Goal: Task Accomplishment & Management: Manage account settings

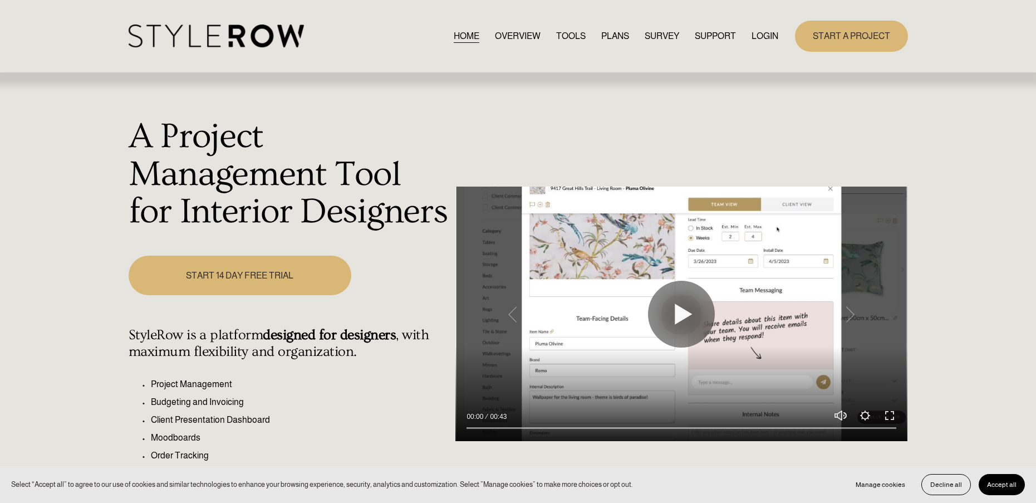
click at [759, 39] on link "LOGIN" at bounding box center [765, 35] width 27 height 15
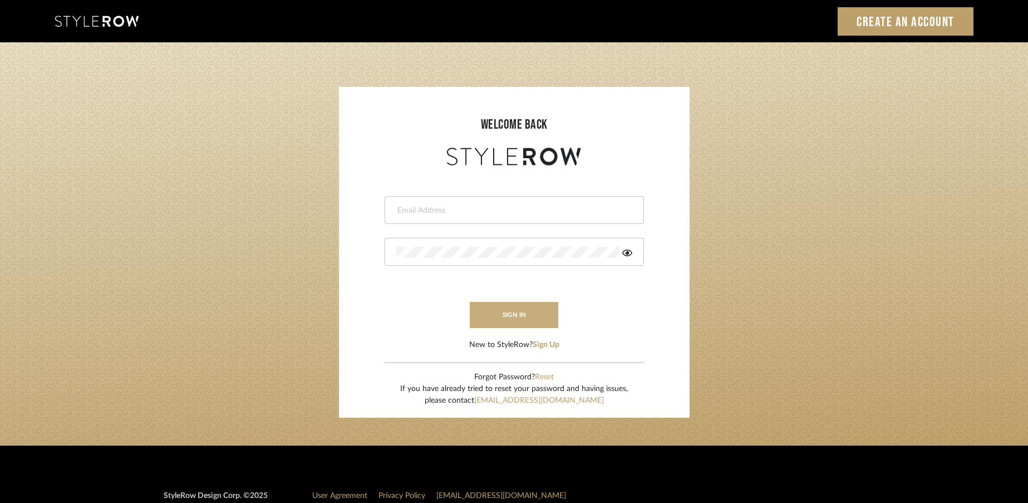
type input "rayeinteriordesign@gmail.com"
click at [528, 310] on button "sign in" at bounding box center [514, 315] width 89 height 26
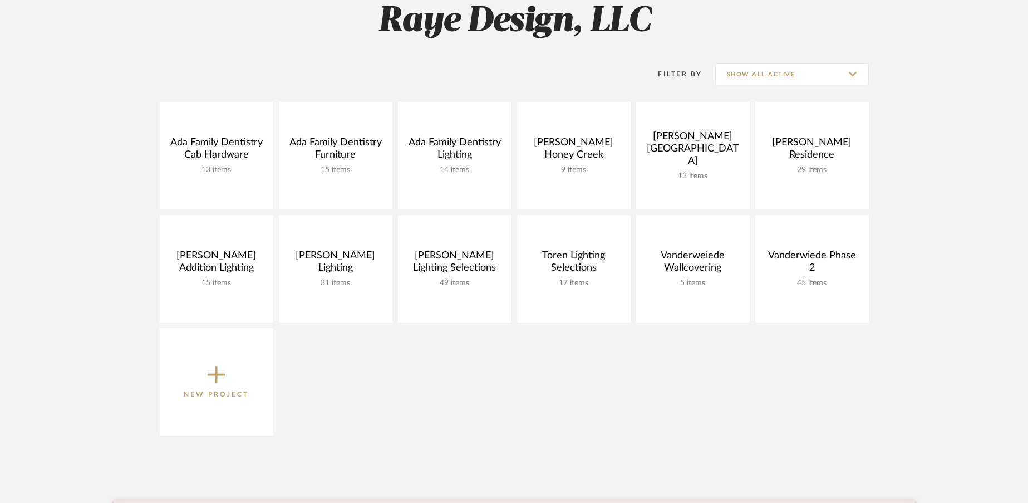
scroll to position [174, 0]
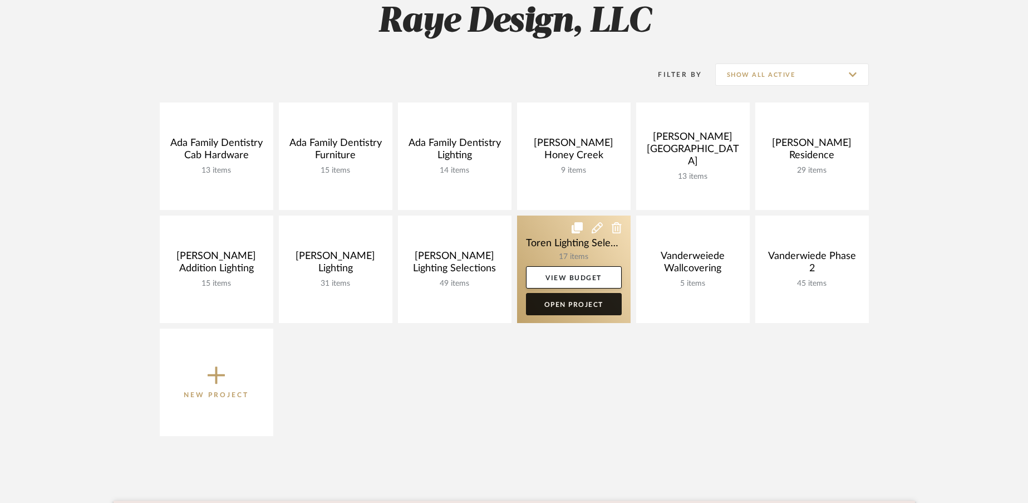
click at [567, 310] on link "Open Project" at bounding box center [574, 304] width 96 height 22
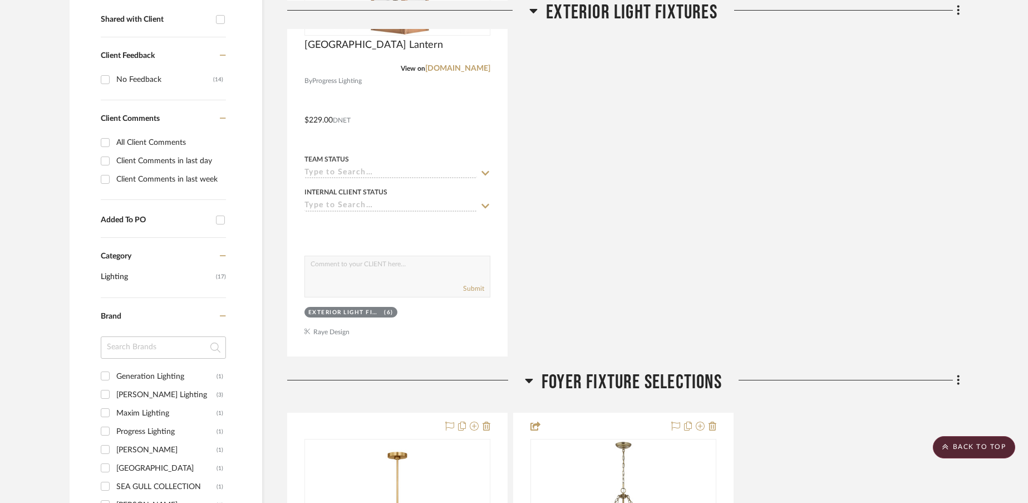
scroll to position [595, 0]
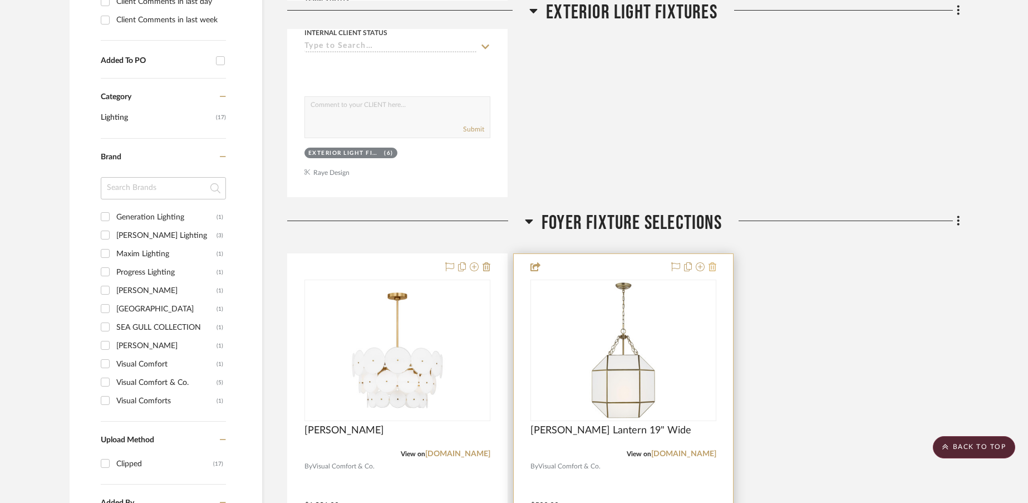
click at [712, 263] on icon at bounding box center [713, 266] width 8 height 9
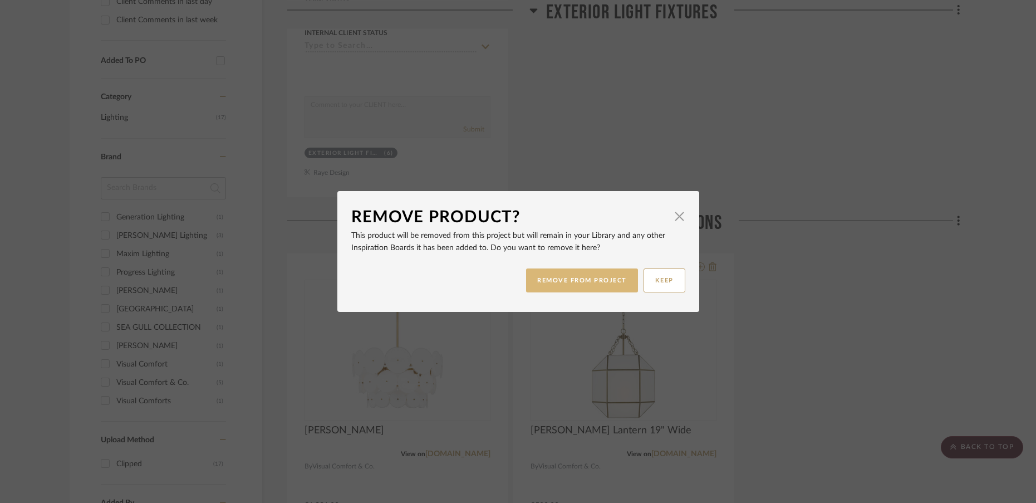
click at [571, 283] on button "REMOVE FROM PROJECT" at bounding box center [582, 280] width 112 height 24
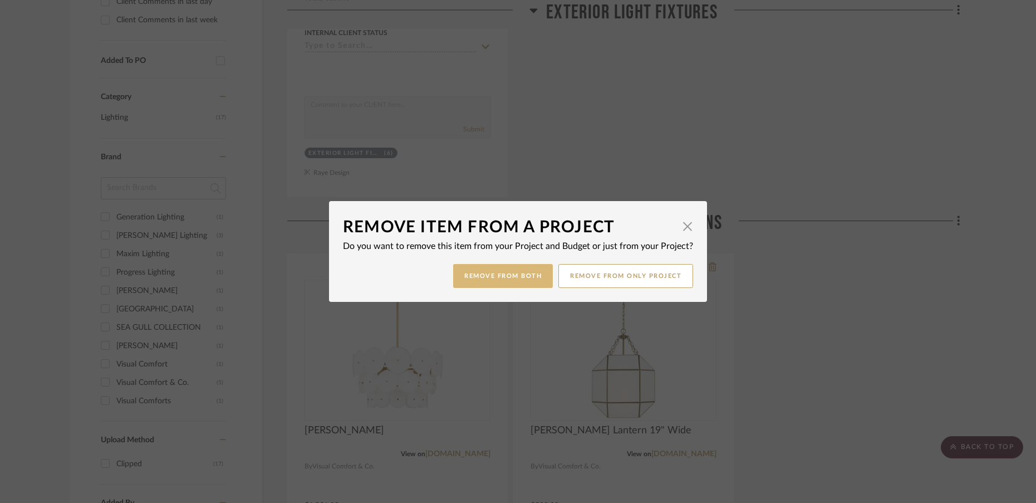
click at [520, 272] on button "Remove from Both" at bounding box center [503, 276] width 100 height 24
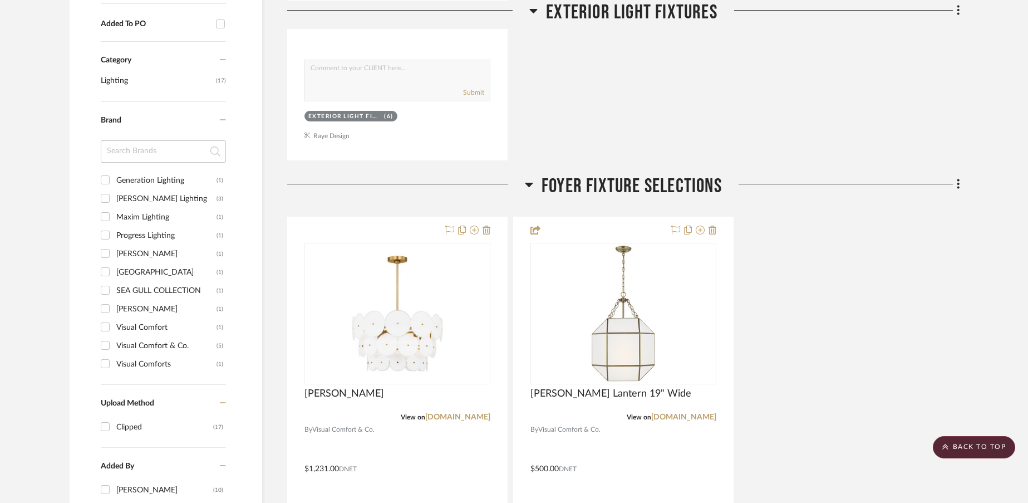
scroll to position [634, 0]
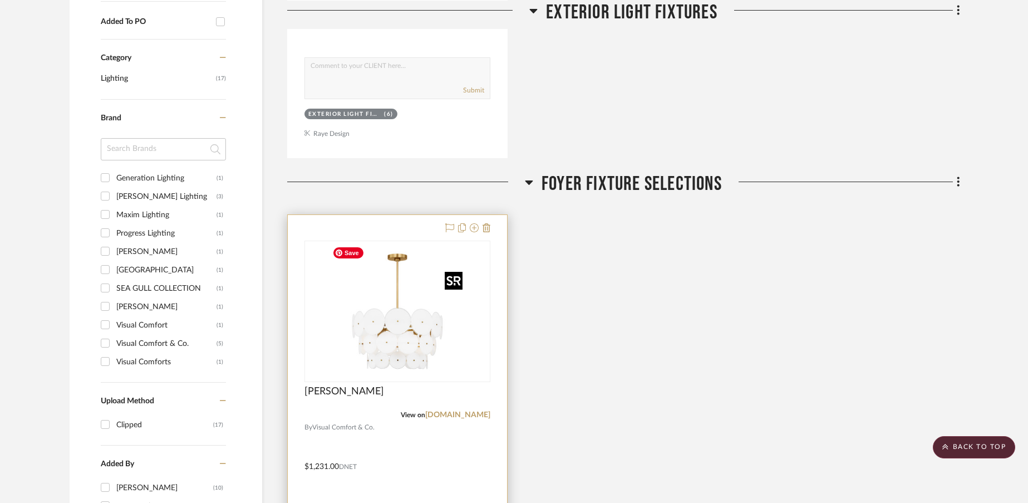
click at [0, 0] on img at bounding box center [0, 0] width 0 height 0
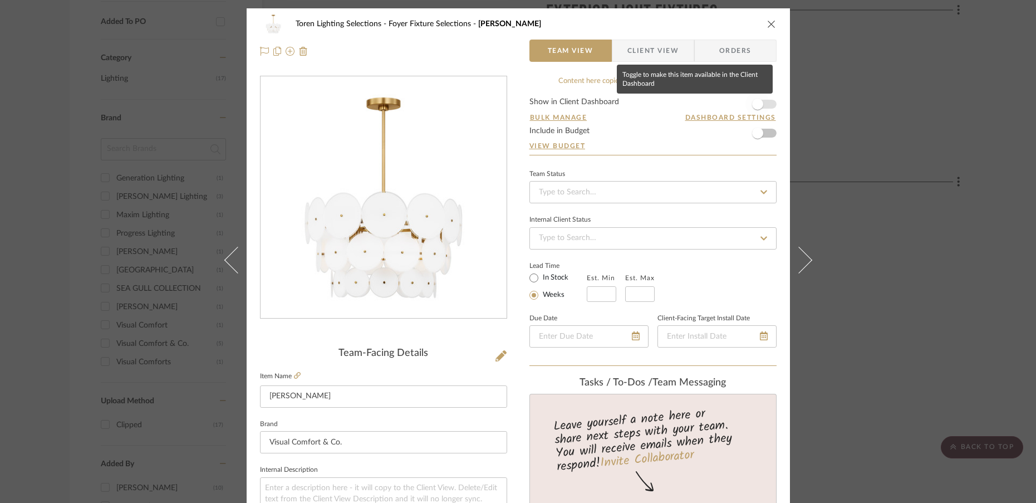
click at [758, 104] on span "button" at bounding box center [757, 104] width 11 height 11
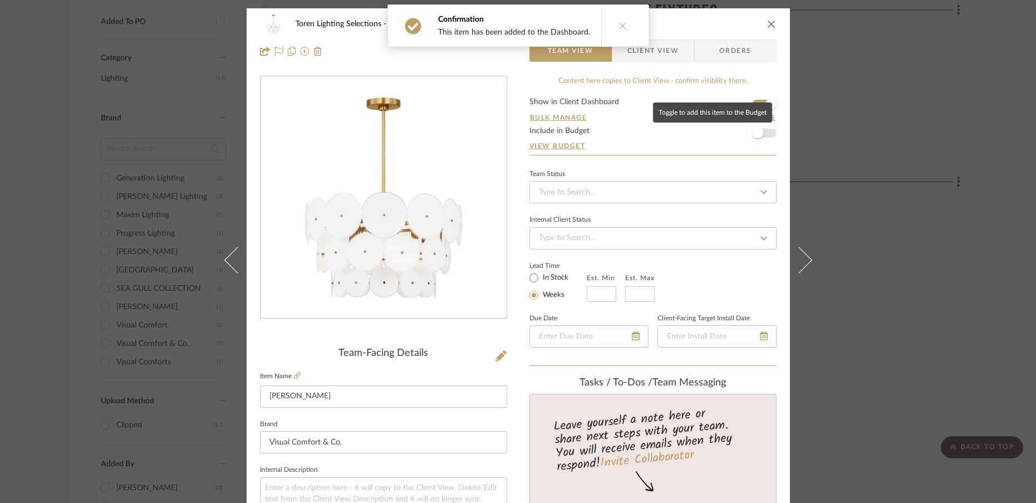
click at [757, 134] on span "button" at bounding box center [757, 132] width 11 height 11
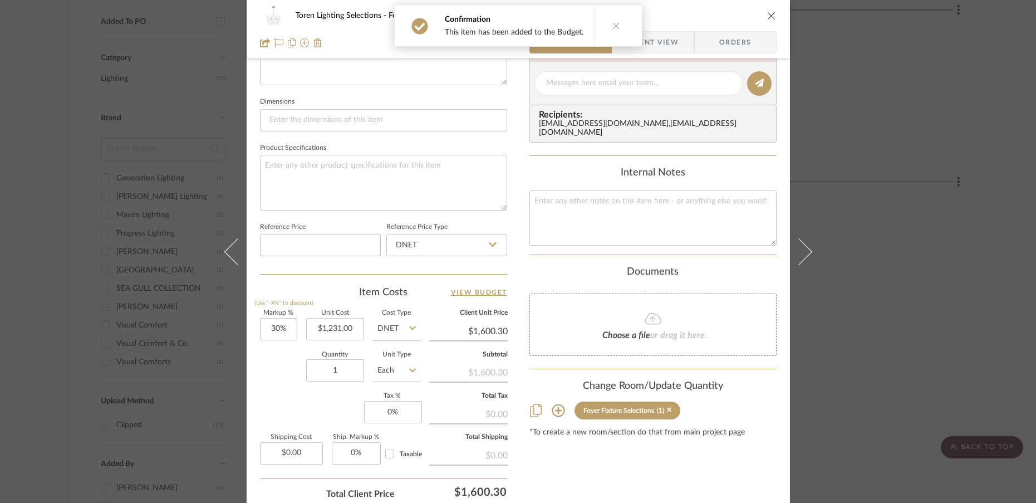
scroll to position [465, 0]
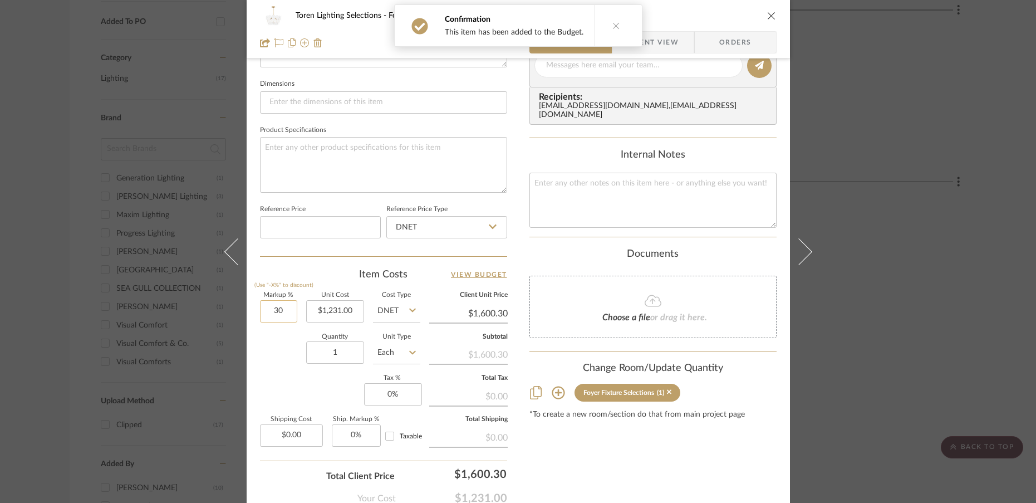
click at [287, 311] on input "30" at bounding box center [278, 311] width 37 height 22
type input "0%"
click at [303, 381] on div "Markup % (Use "-X%" to discount) 0% Unit Cost $1,231.00 Cost Type DNET Client U…" at bounding box center [383, 373] width 247 height 163
type input "$1,231.00"
click at [395, 395] on input "0" at bounding box center [393, 394] width 58 height 22
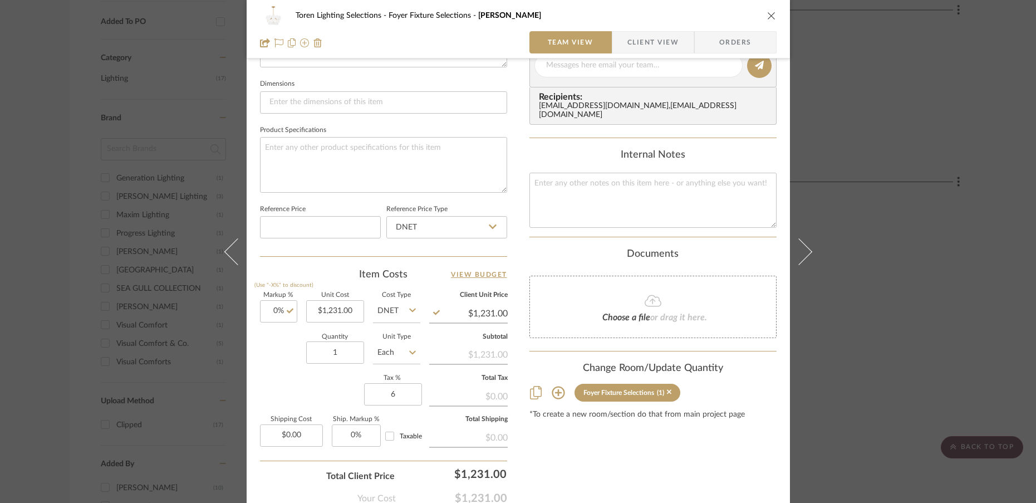
type input "6%"
click at [302, 394] on div "Markup % (Use "-X%" to discount) 0% Unit Cost $1,231.00 Cost Type DNET Client U…" at bounding box center [383, 373] width 247 height 163
click at [305, 435] on input "0.00" at bounding box center [291, 435] width 63 height 22
type input "$130.00"
click at [304, 395] on div "Markup % (Use "-X%" to discount) 0% Unit Cost $1,231.00 Cost Type DNET Client U…" at bounding box center [383, 373] width 247 height 163
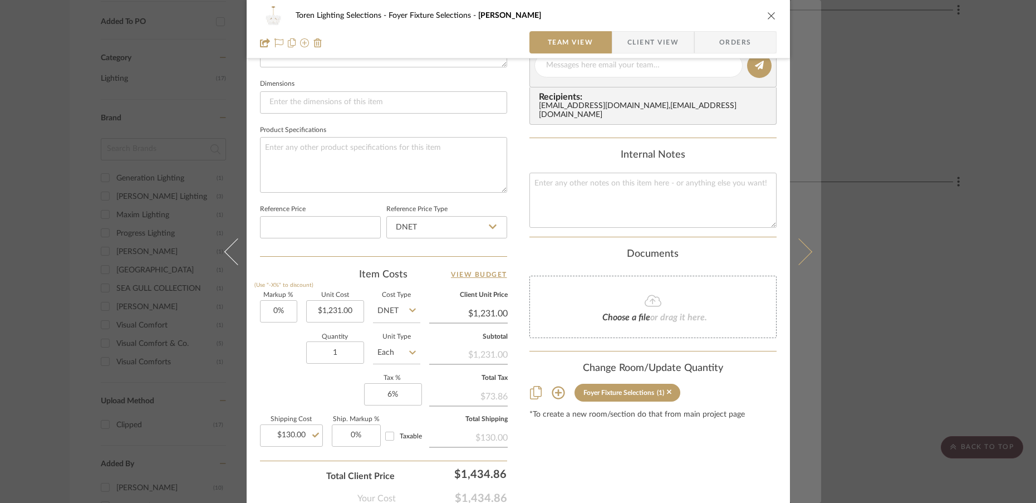
click at [806, 252] on icon at bounding box center [798, 251] width 27 height 27
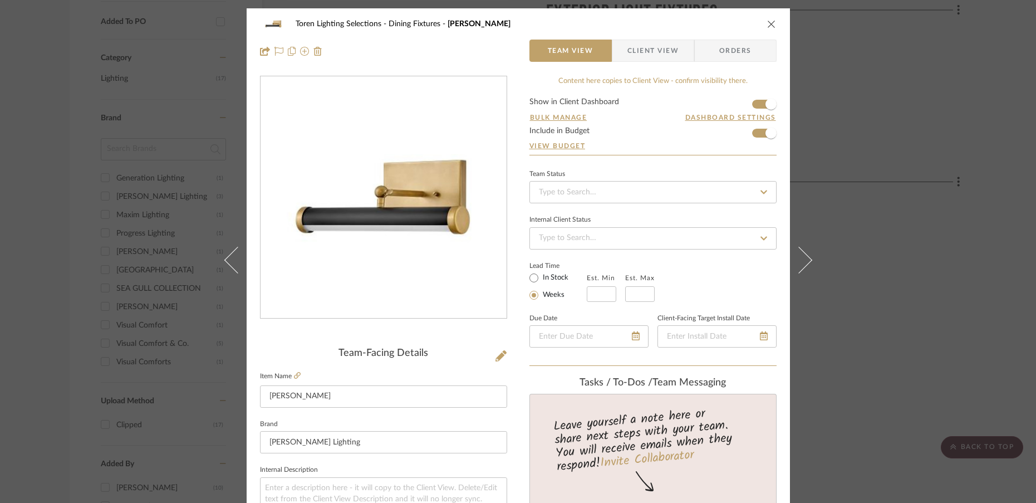
click at [768, 23] on icon "close" at bounding box center [771, 23] width 9 height 9
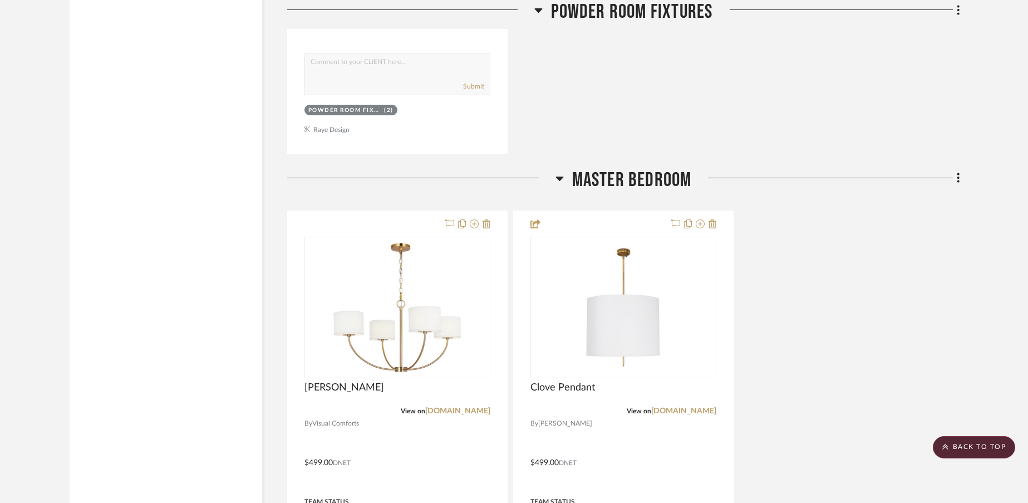
scroll to position [3362, 0]
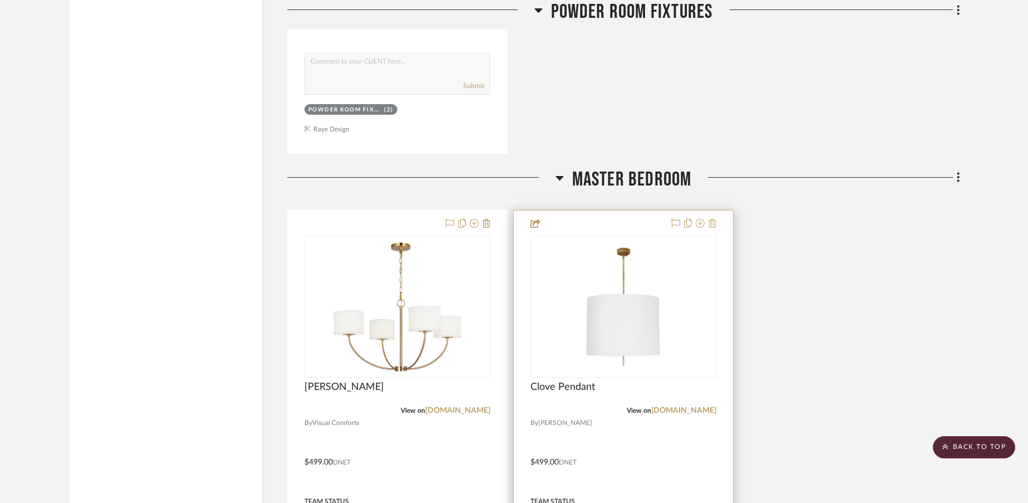
click at [716, 225] on icon at bounding box center [713, 223] width 8 height 9
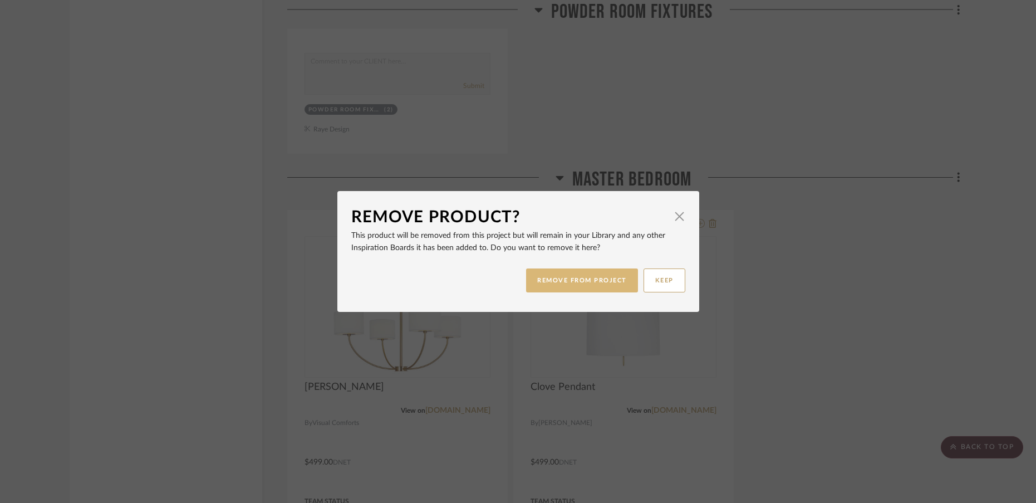
click at [590, 286] on button "REMOVE FROM PROJECT" at bounding box center [582, 280] width 112 height 24
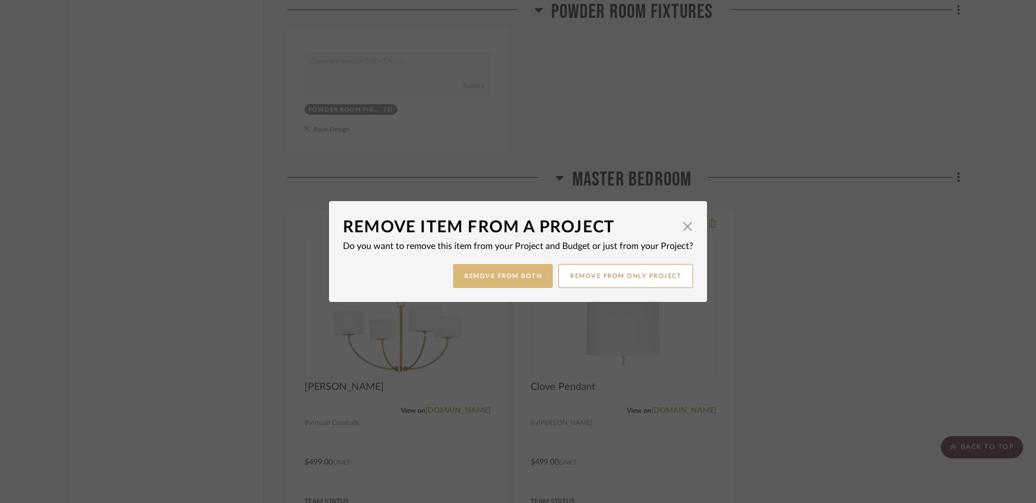
click at [516, 272] on button "Remove from Both" at bounding box center [503, 276] width 100 height 24
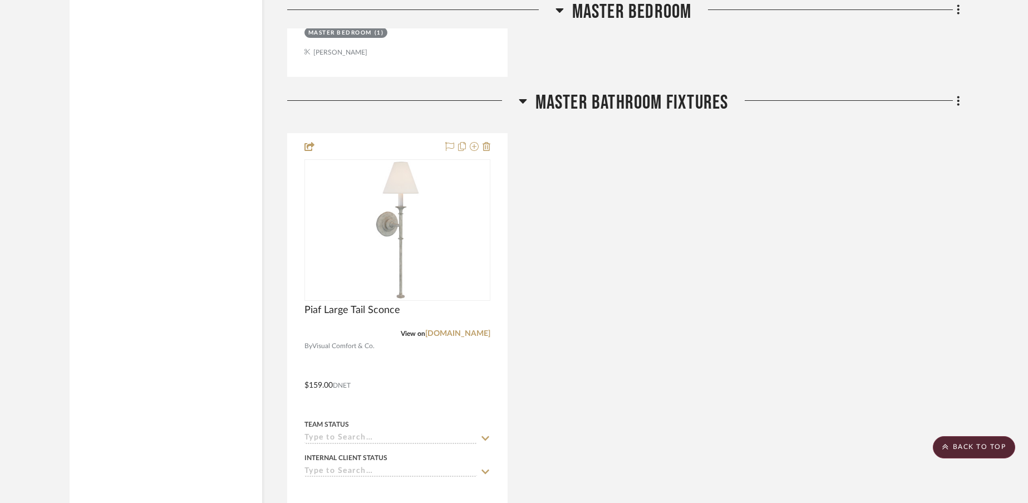
scroll to position [4015, 0]
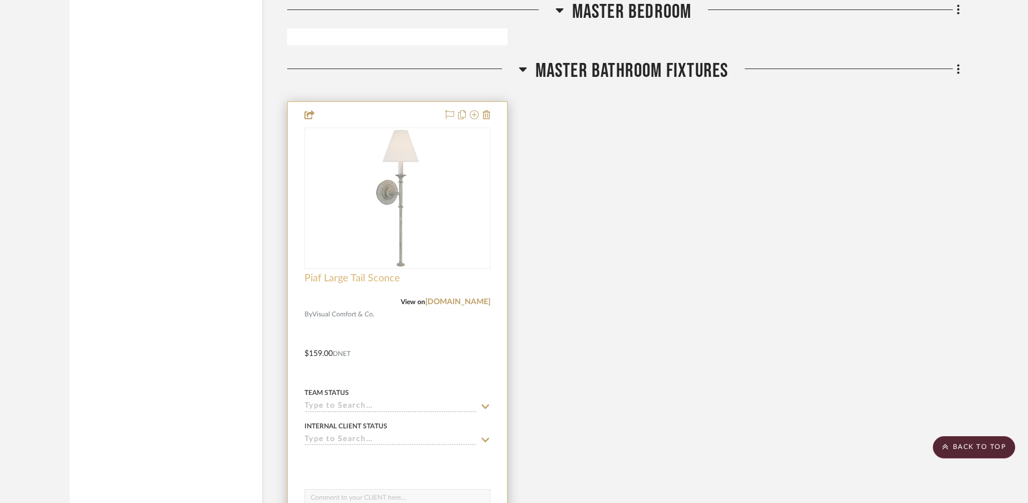
click at [360, 278] on span "Piaf Large Tail Sconce" at bounding box center [353, 278] width 96 height 12
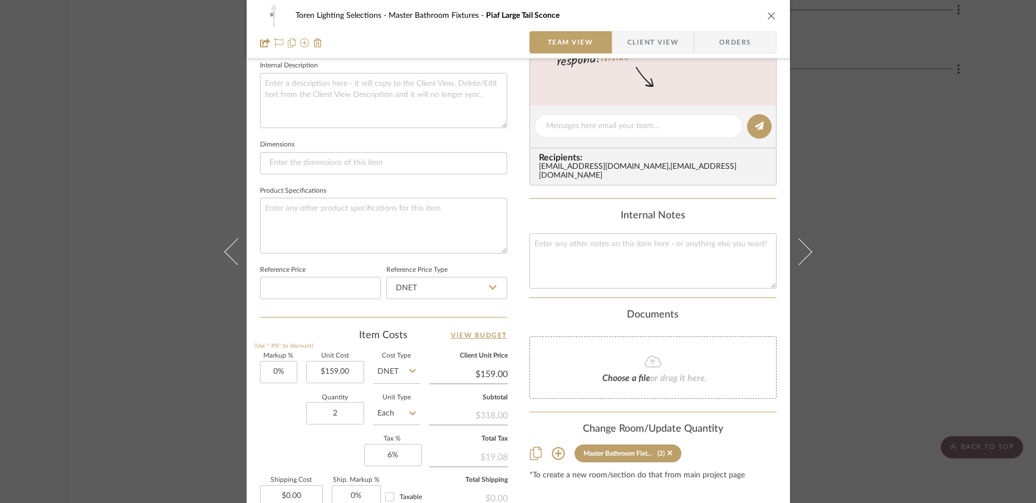
scroll to position [403, 0]
click at [337, 415] on input "2" at bounding box center [335, 414] width 58 height 22
type input "3"
click at [279, 442] on div "Markup % (Use "-X%" to discount) 0% Unit Cost $159.00 Cost Type DNET Client Uni…" at bounding box center [383, 435] width 247 height 163
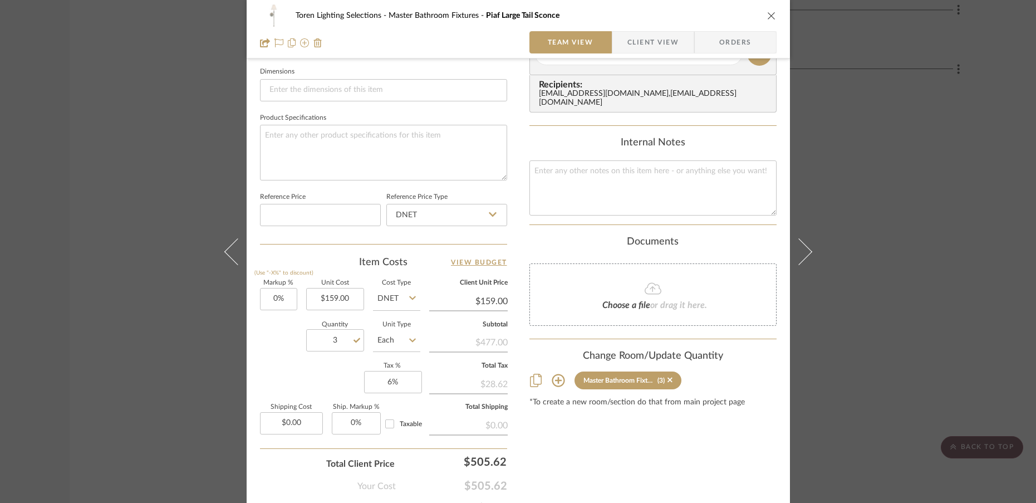
scroll to position [478, 0]
click at [308, 423] on input "0.00" at bounding box center [291, 422] width 63 height 22
type input "$50.00"
click at [282, 464] on div "Total Client Price $505.62" at bounding box center [383, 458] width 247 height 22
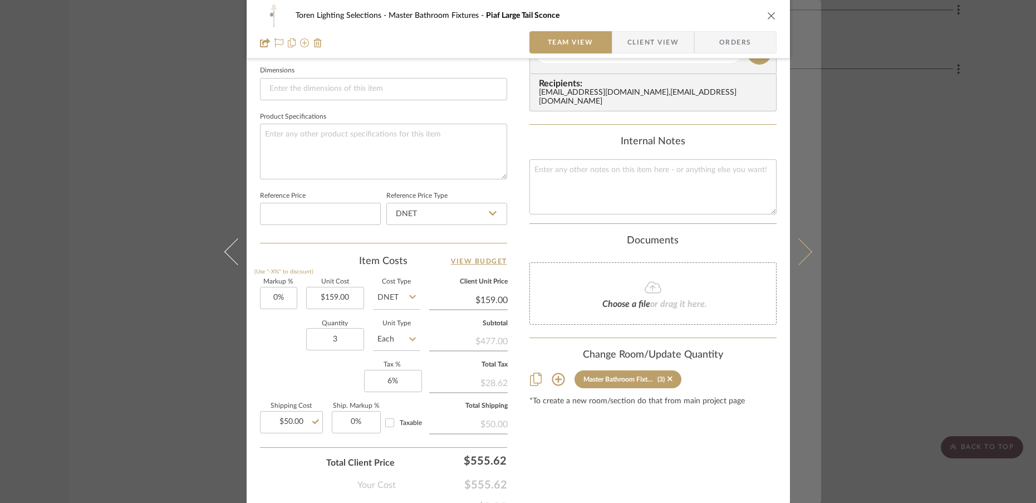
click at [800, 257] on icon at bounding box center [798, 251] width 27 height 27
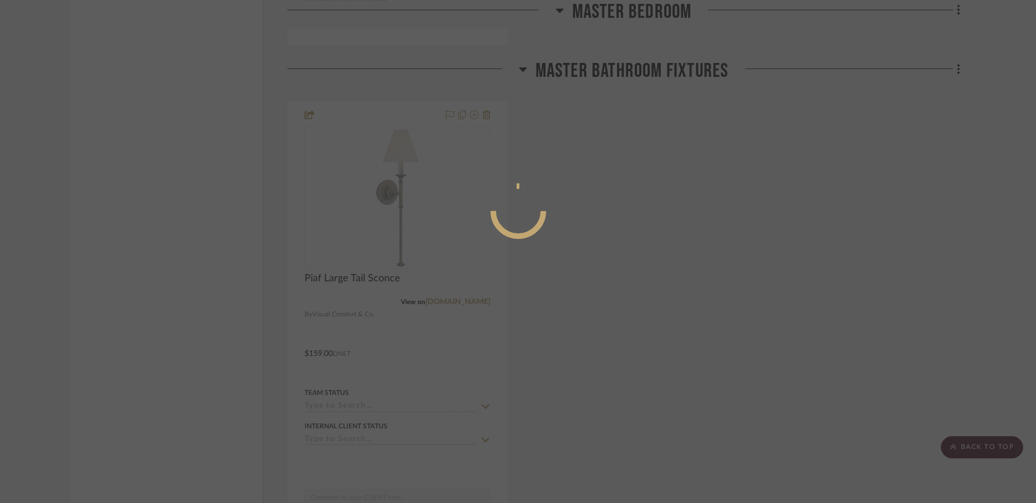
scroll to position [0, 0]
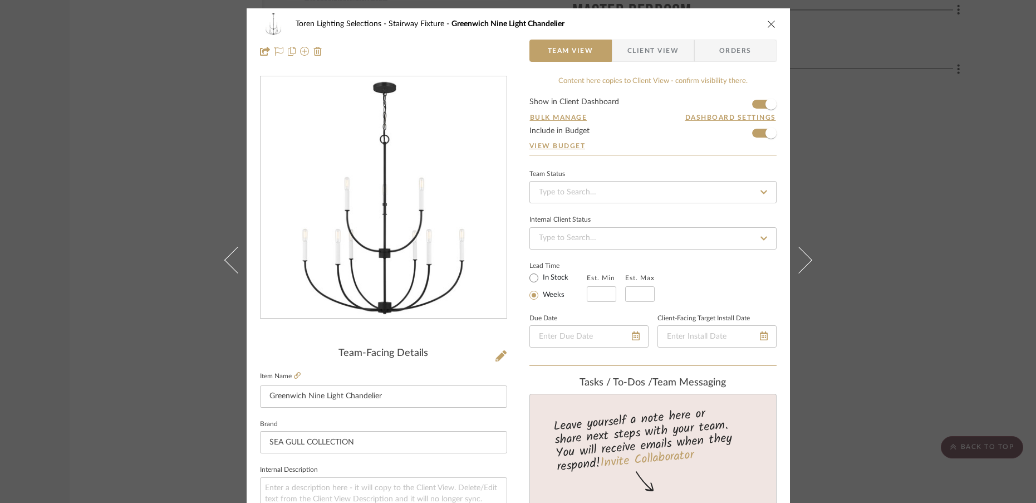
click at [800, 257] on icon at bounding box center [798, 259] width 27 height 27
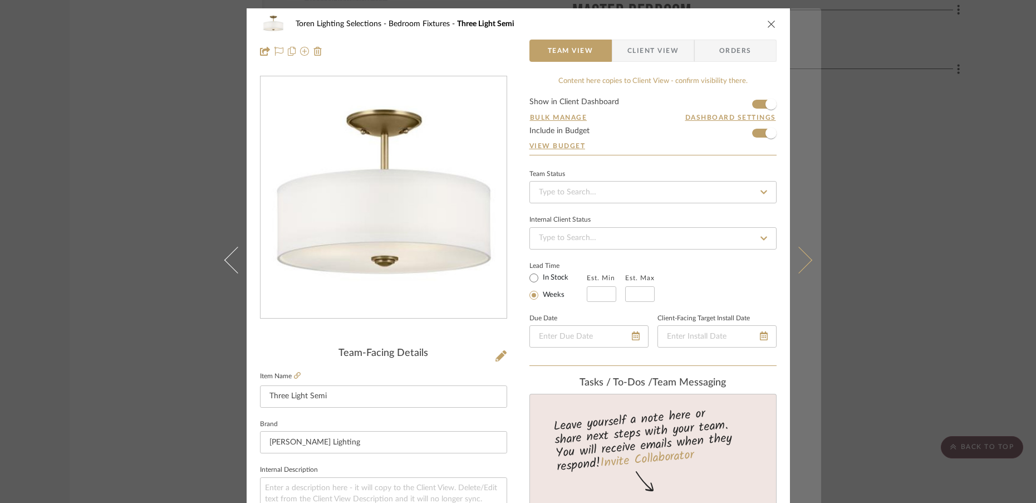
click at [801, 259] on icon at bounding box center [798, 259] width 27 height 27
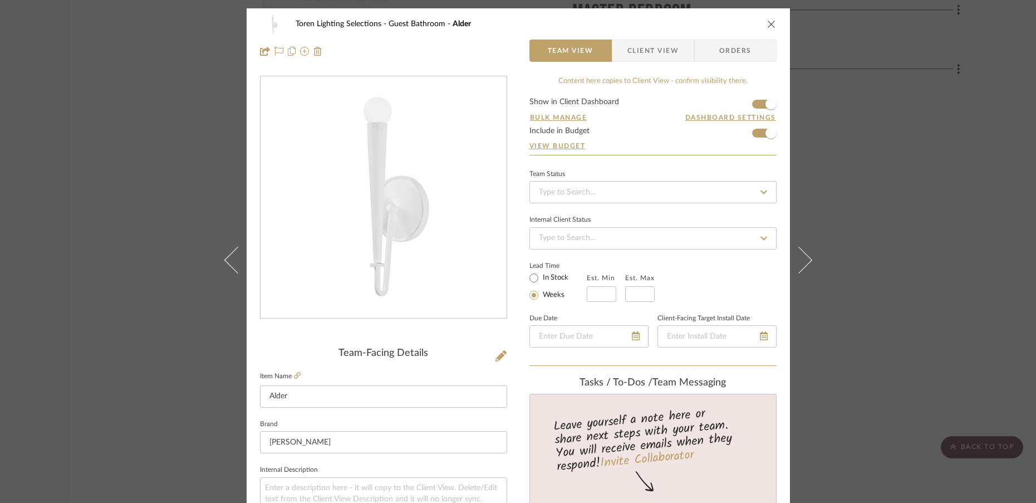
click at [801, 259] on icon at bounding box center [798, 259] width 27 height 27
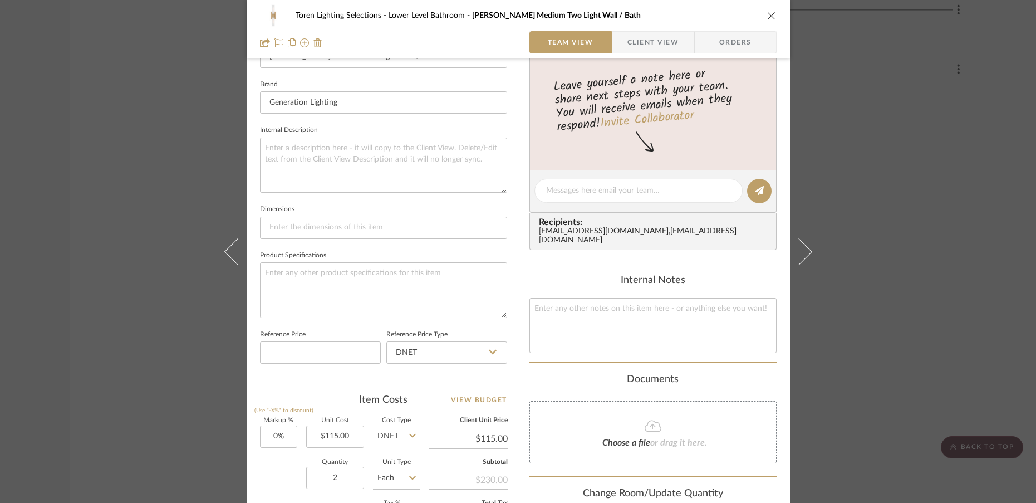
scroll to position [396, 0]
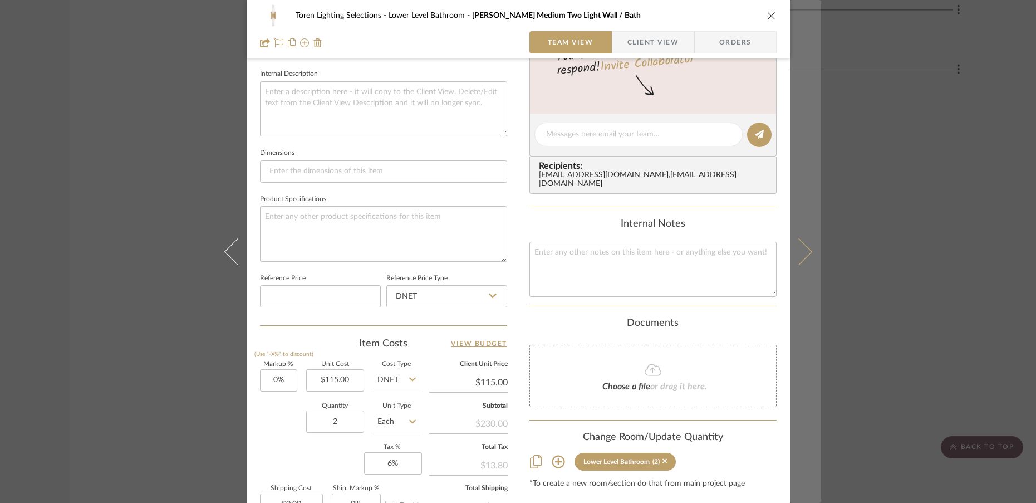
click at [800, 257] on icon at bounding box center [798, 251] width 27 height 27
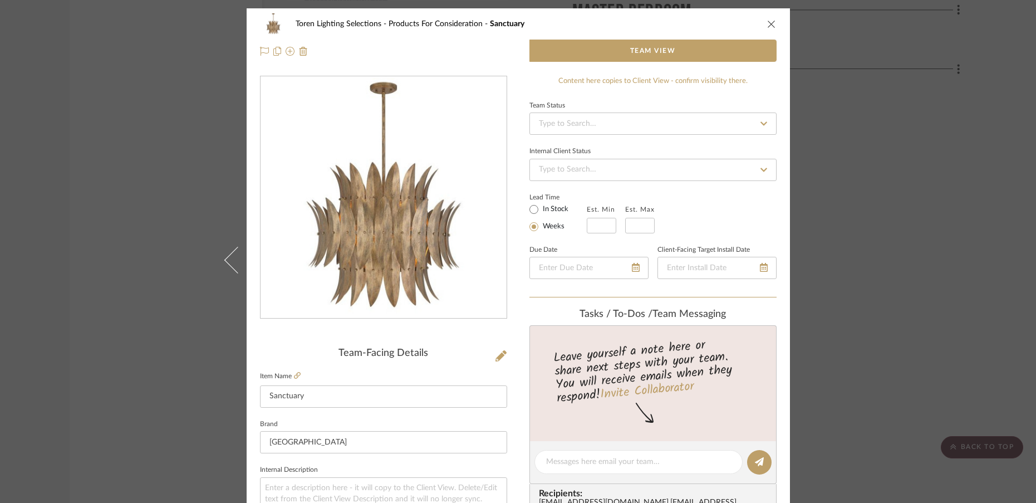
click at [767, 26] on icon "close" at bounding box center [771, 23] width 9 height 9
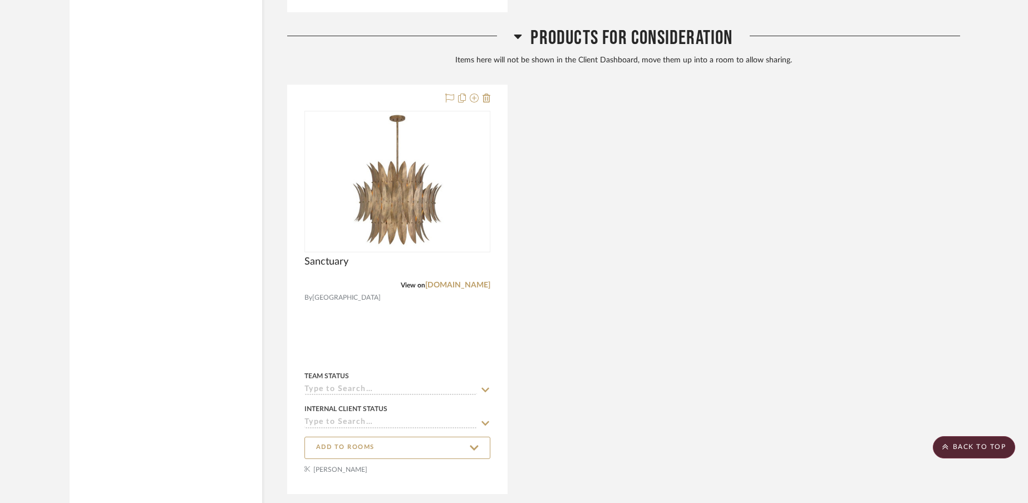
scroll to position [6770, 0]
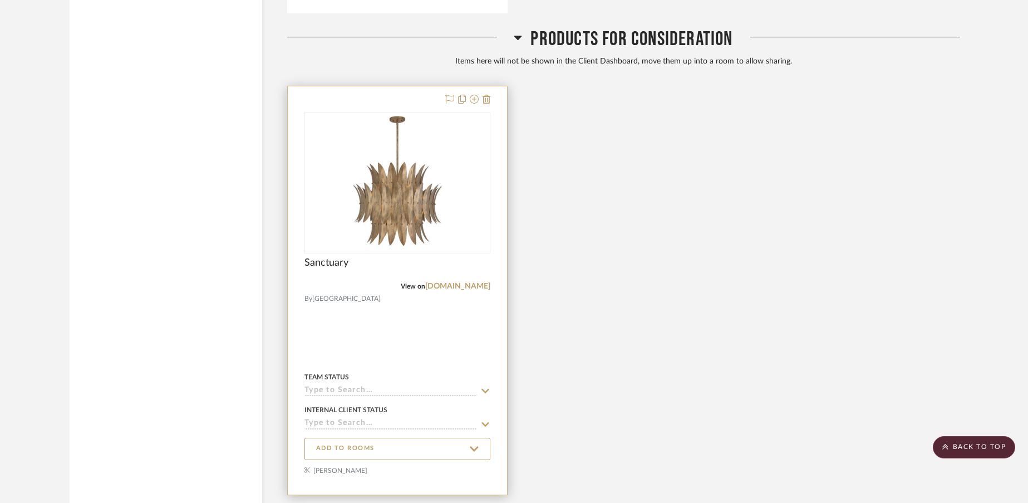
click at [491, 102] on div at bounding box center [397, 290] width 219 height 408
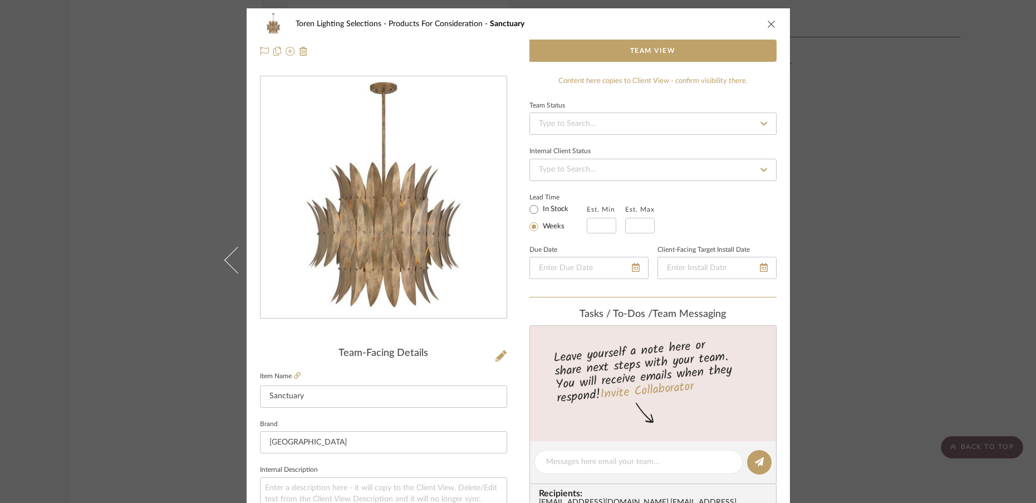
click at [771, 21] on icon "close" at bounding box center [771, 23] width 9 height 9
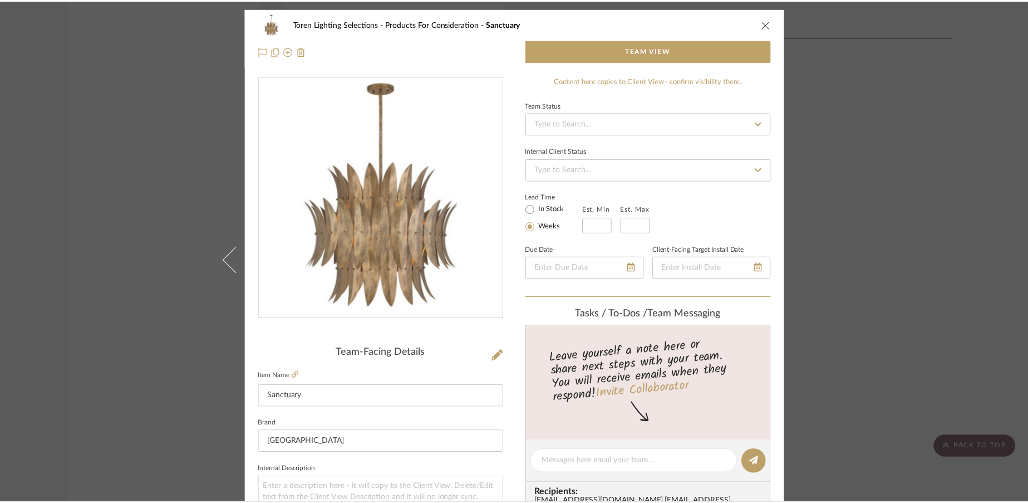
scroll to position [6770, 0]
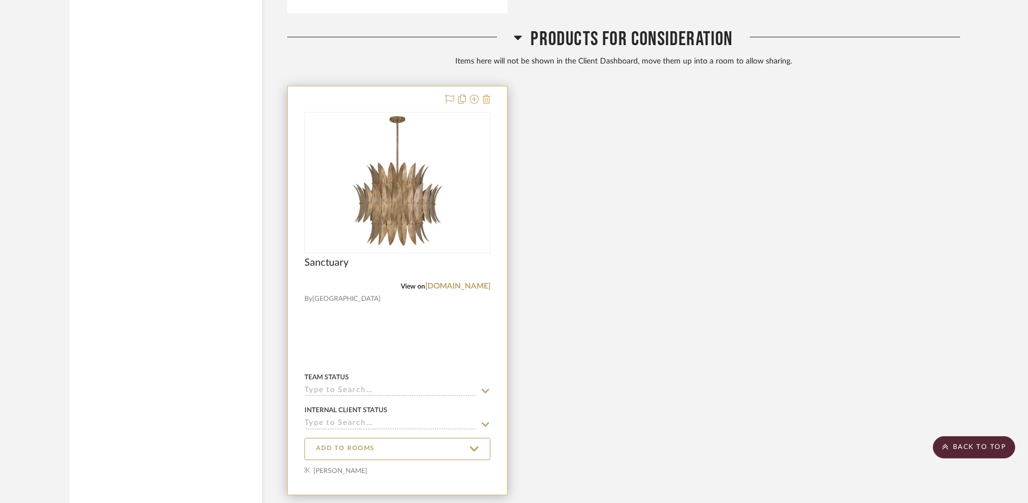
click at [486, 100] on icon at bounding box center [487, 99] width 8 height 9
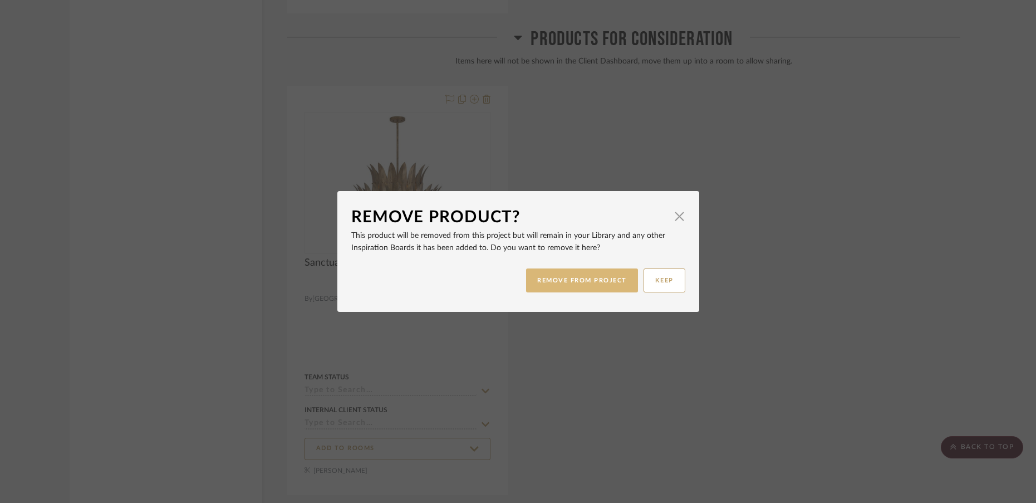
click at [571, 281] on button "REMOVE FROM PROJECT" at bounding box center [582, 280] width 112 height 24
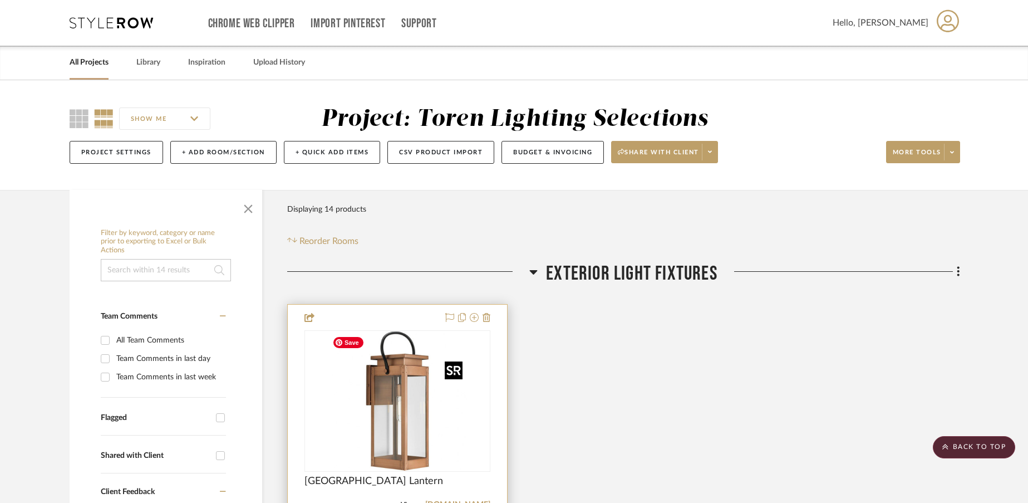
click at [0, 0] on img at bounding box center [0, 0] width 0 height 0
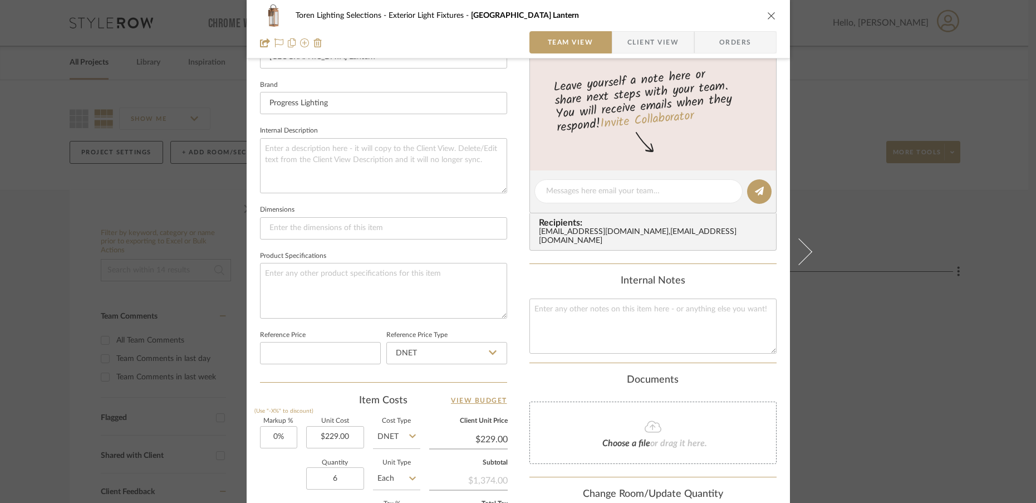
scroll to position [339, 0]
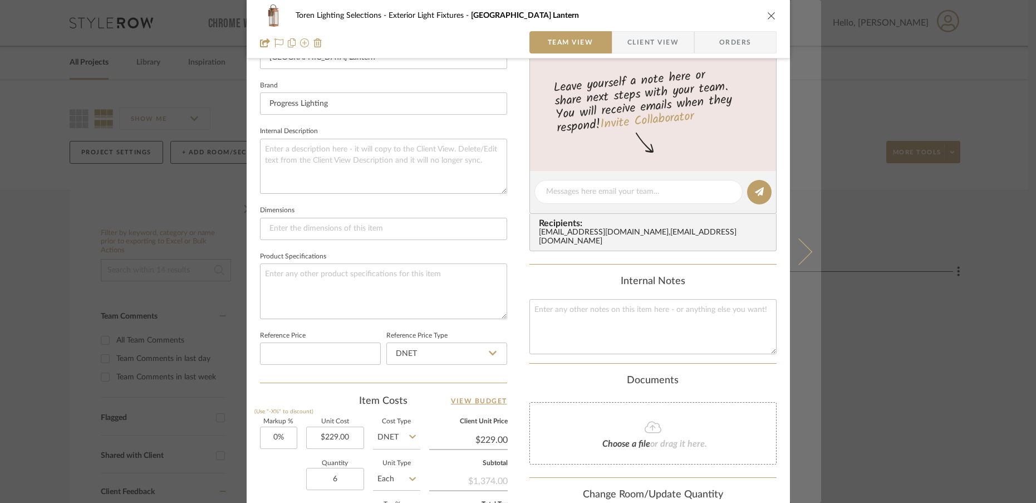
click at [800, 254] on icon at bounding box center [798, 251] width 27 height 27
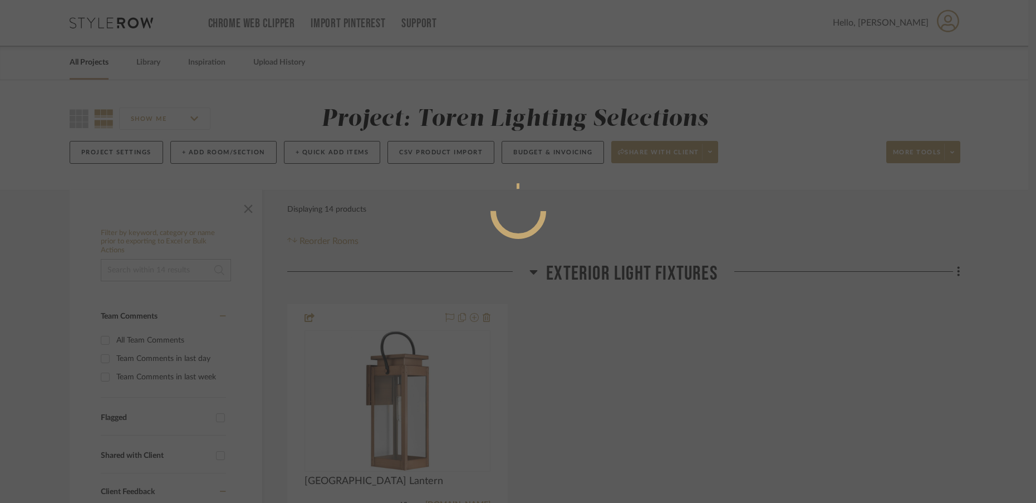
scroll to position [0, 0]
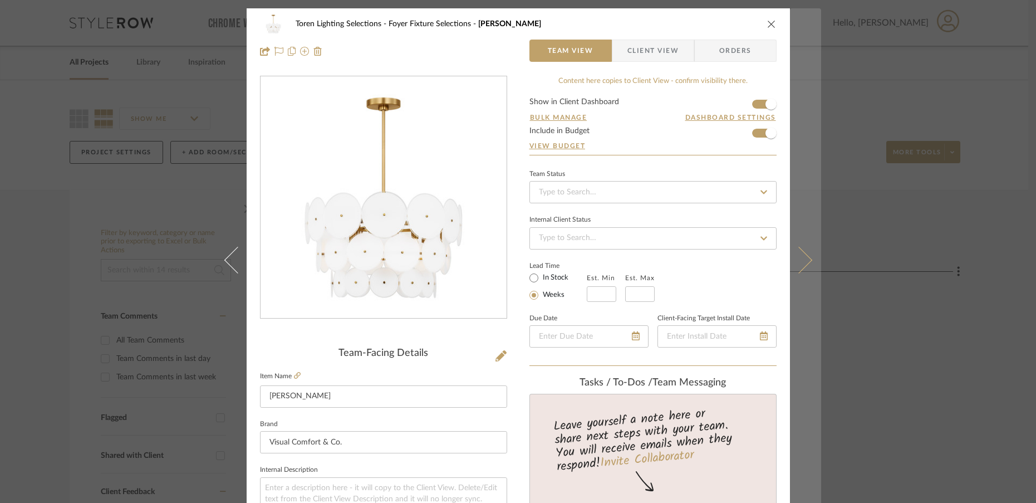
click at [801, 257] on icon at bounding box center [798, 259] width 27 height 27
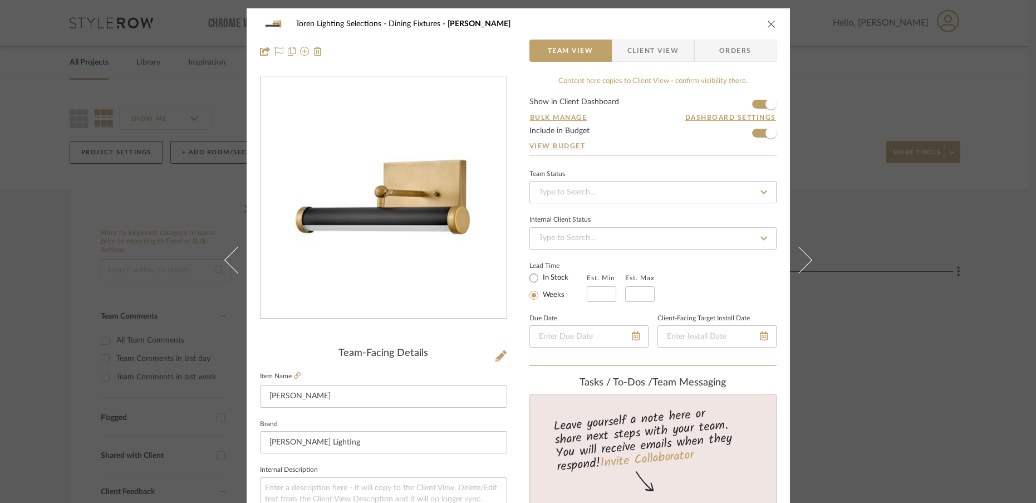
click at [801, 257] on icon at bounding box center [798, 259] width 27 height 27
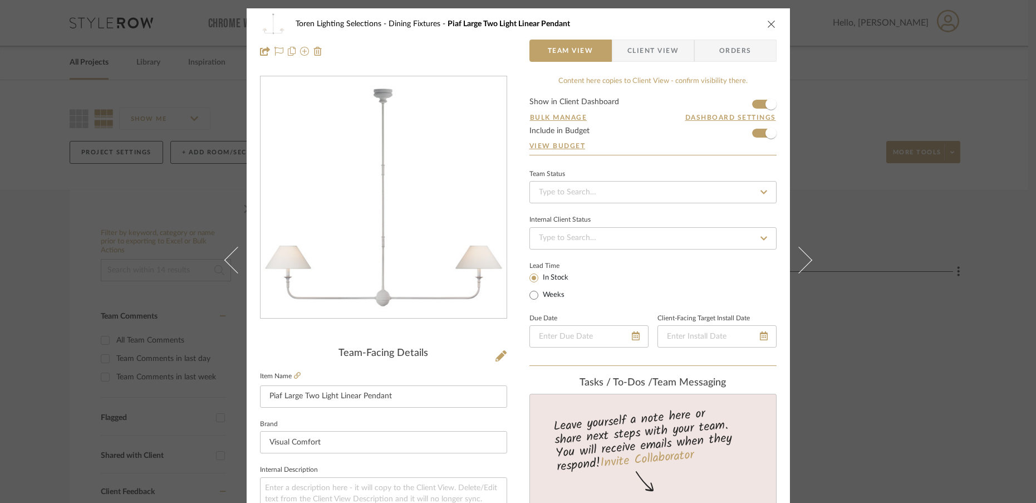
click at [801, 257] on icon at bounding box center [798, 259] width 27 height 27
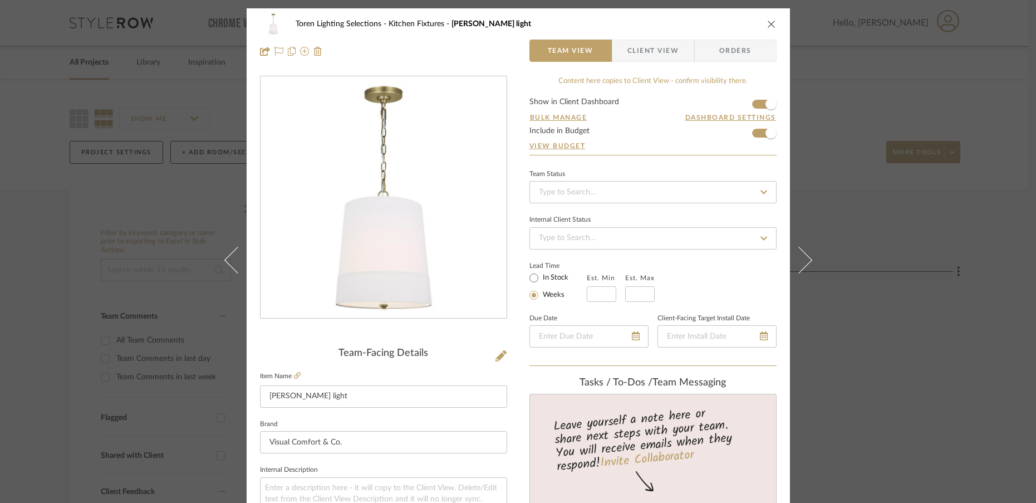
click at [801, 257] on icon at bounding box center [798, 259] width 27 height 27
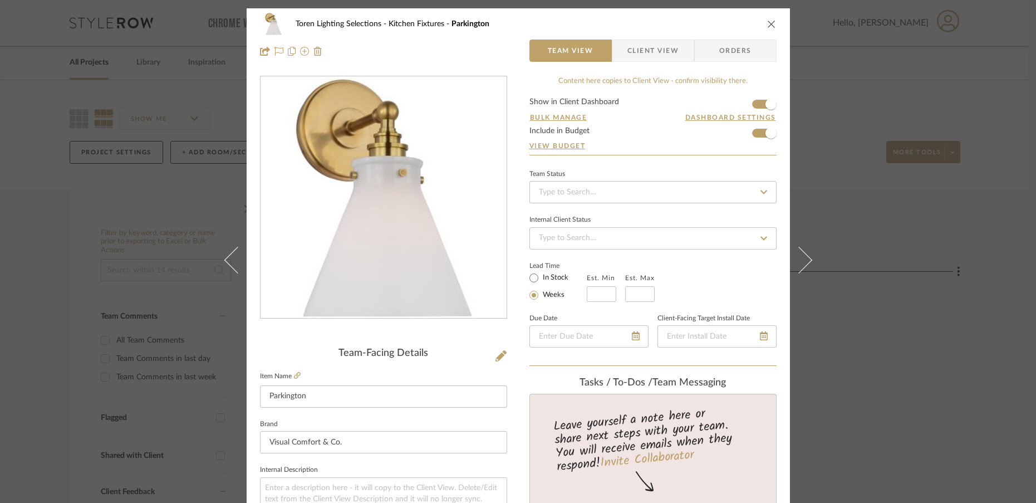
click at [801, 257] on icon at bounding box center [798, 259] width 27 height 27
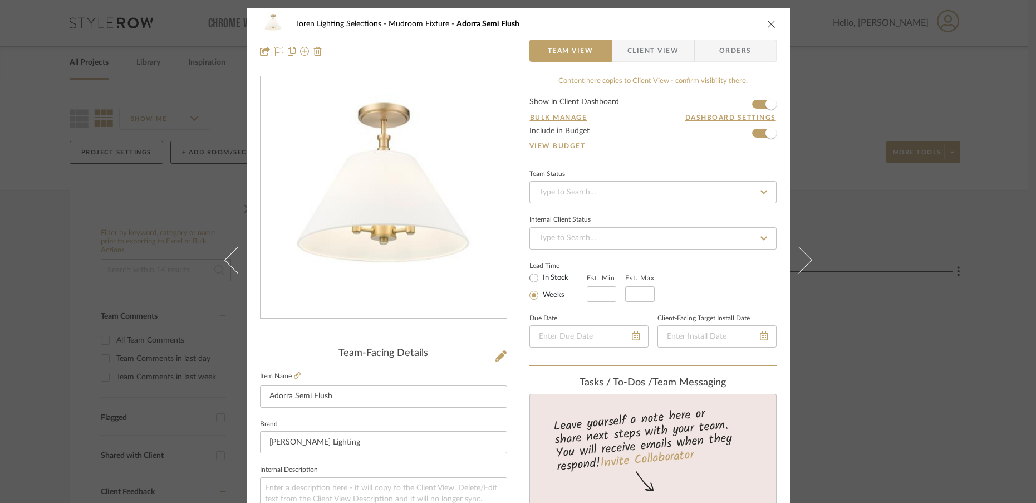
click at [801, 257] on icon at bounding box center [798, 259] width 27 height 27
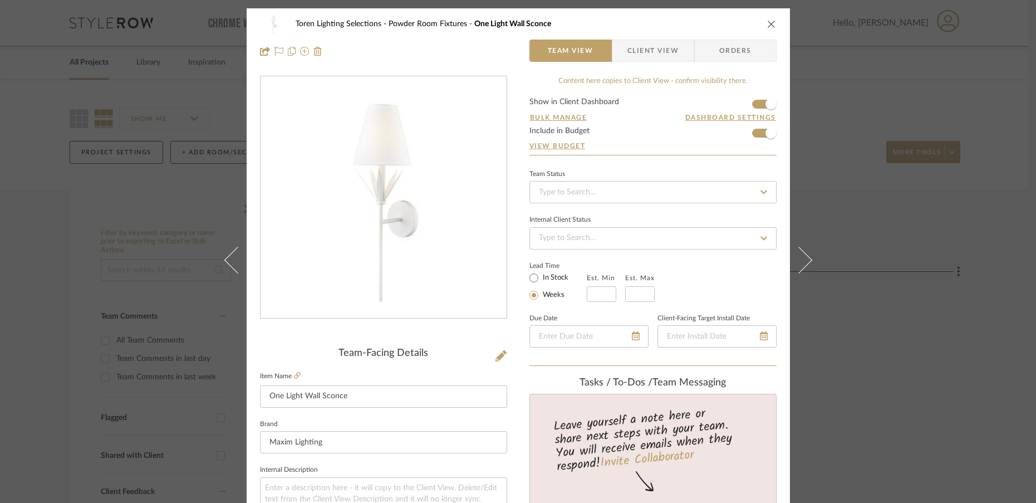
click at [801, 257] on icon at bounding box center [798, 259] width 27 height 27
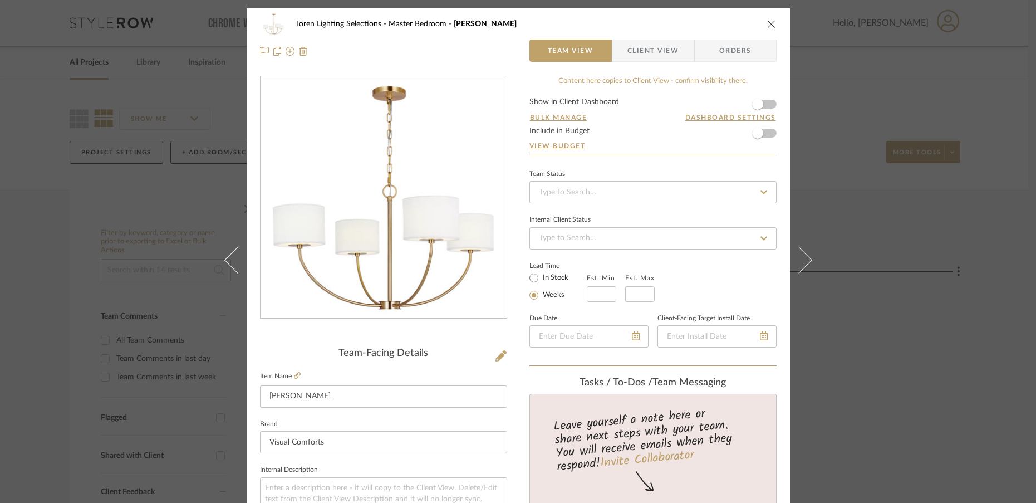
click at [801, 257] on icon at bounding box center [798, 259] width 27 height 27
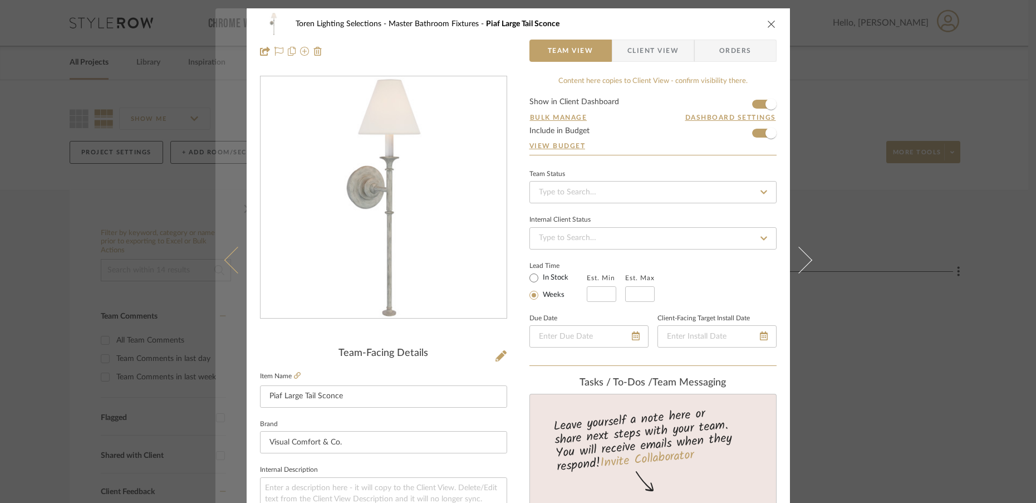
click at [230, 266] on icon at bounding box center [237, 259] width 27 height 27
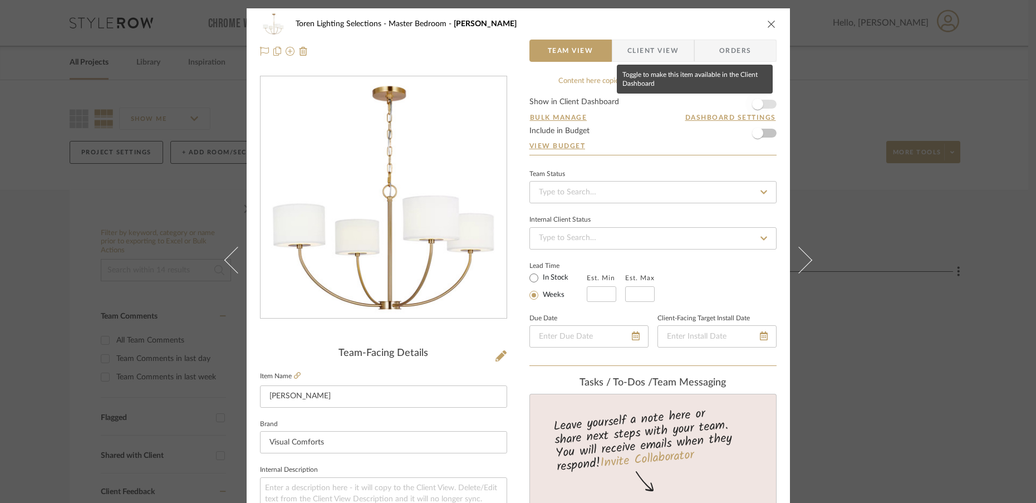
click at [753, 105] on span "button" at bounding box center [757, 104] width 11 height 11
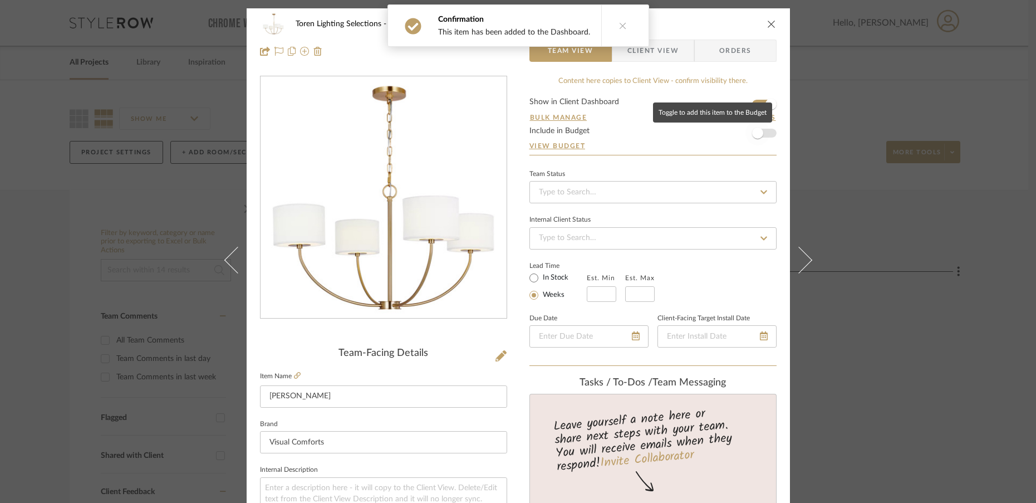
click at [752, 137] on span "button" at bounding box center [757, 132] width 11 height 11
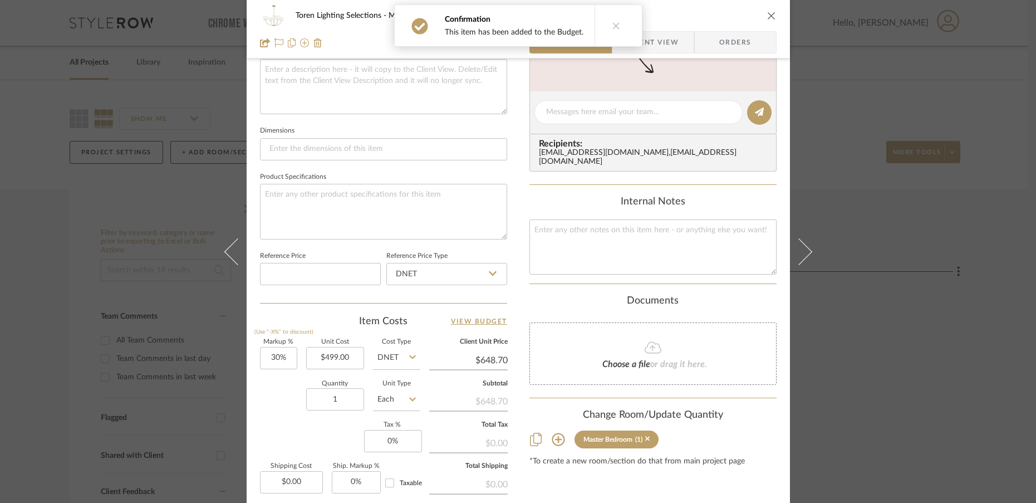
scroll to position [420, 0]
click at [287, 355] on input "30" at bounding box center [278, 356] width 37 height 22
type input "0%"
click at [286, 413] on div "Quantity 1 Unit Type Each" at bounding box center [340, 399] width 160 height 40
type input "$499.00"
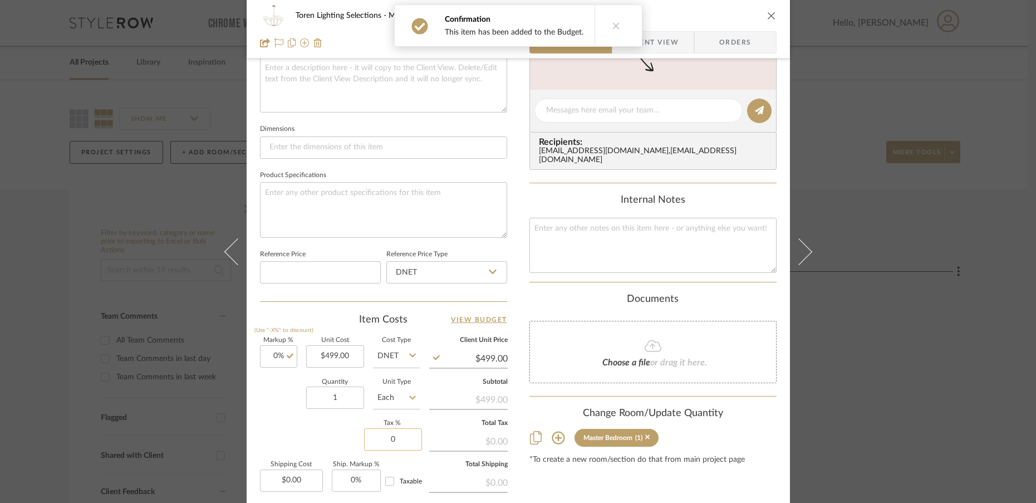
click at [400, 443] on input "0" at bounding box center [393, 439] width 58 height 22
type input "6%"
click at [307, 430] on div "Markup % (Use "-X%" to discount) 0% Unit Cost $499.00 Cost Type DNET Client Uni…" at bounding box center [383, 418] width 247 height 163
click at [305, 472] on input "0.00" at bounding box center [291, 480] width 63 height 22
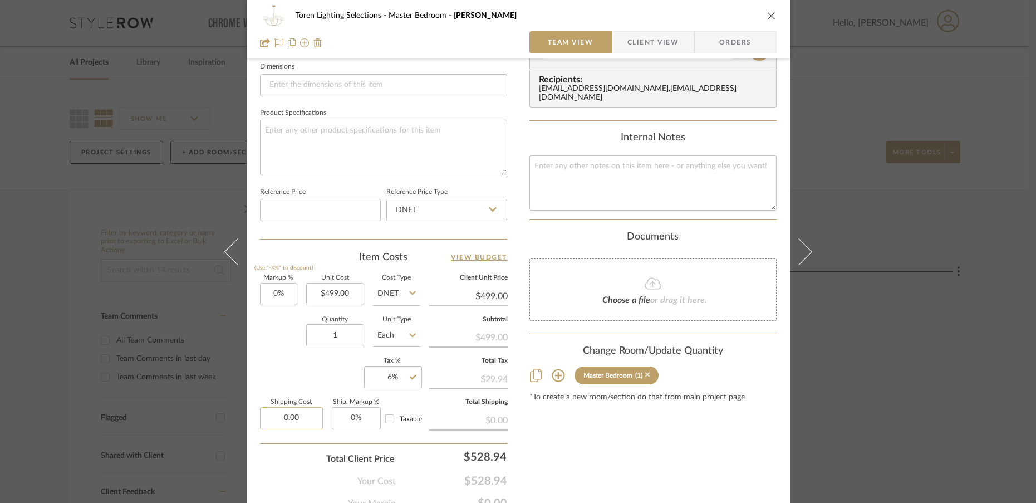
scroll to position [480, 0]
drag, startPoint x: 308, startPoint y: 424, endPoint x: 261, endPoint y: 415, distance: 48.2
click at [261, 415] on input "650.00" at bounding box center [291, 420] width 63 height 22
type input "$65.00"
click at [267, 460] on div "Total Client Price $528.94" at bounding box center [383, 456] width 247 height 22
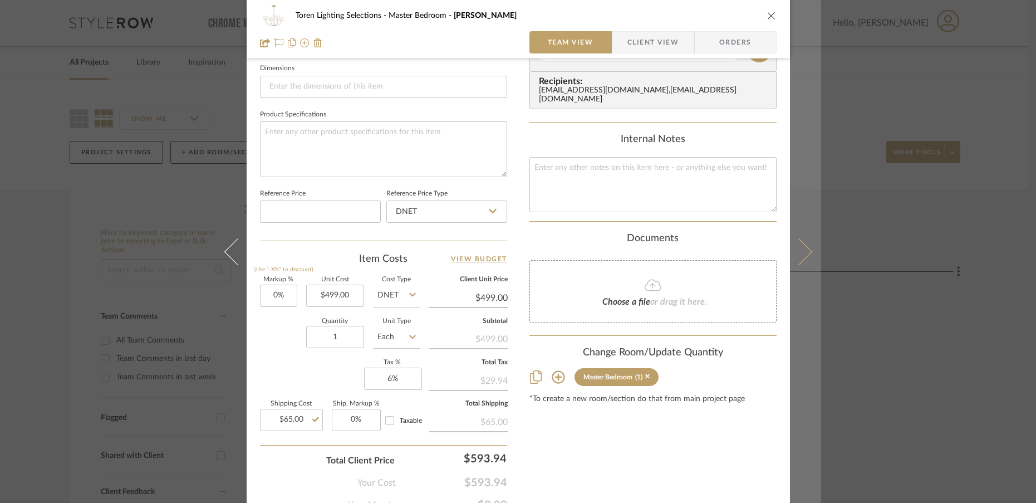
click at [795, 261] on icon at bounding box center [798, 251] width 27 height 27
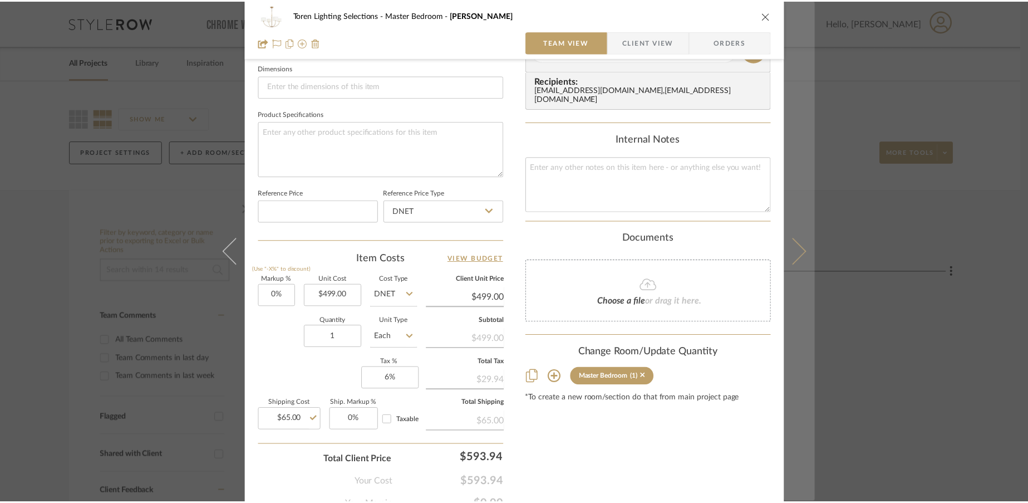
scroll to position [0, 0]
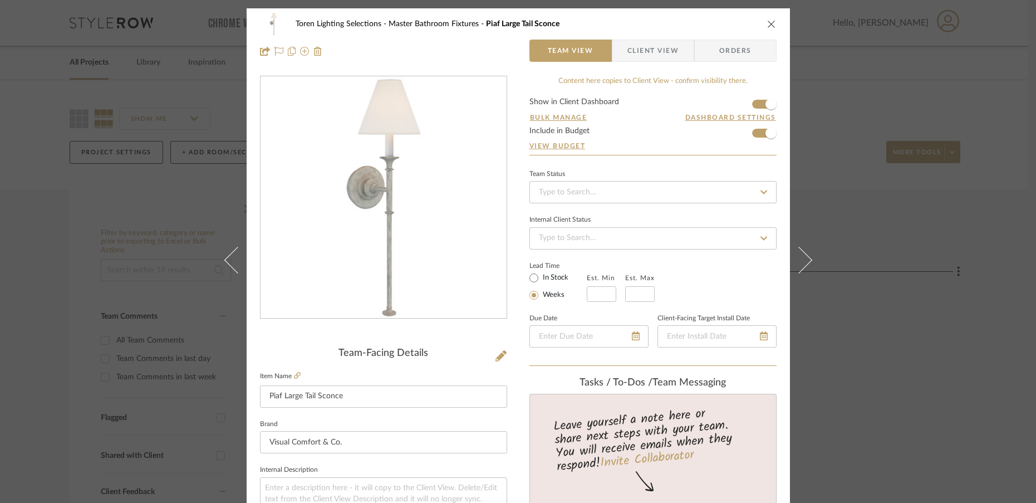
click at [846, 329] on div "Toren Lighting Selections Master Bathroom Fixtures Piaf Large Tail Sconce Team …" at bounding box center [518, 251] width 1036 height 503
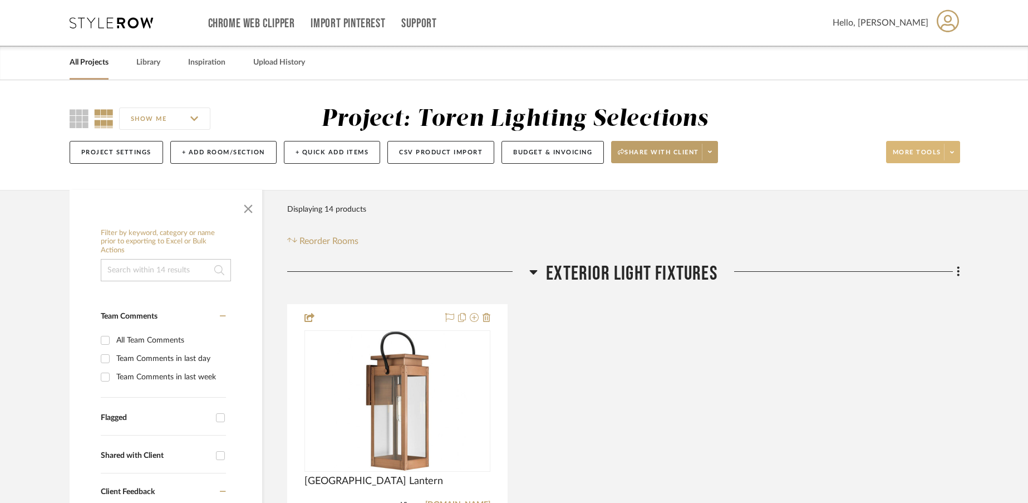
click at [954, 159] on span at bounding box center [952, 152] width 16 height 17
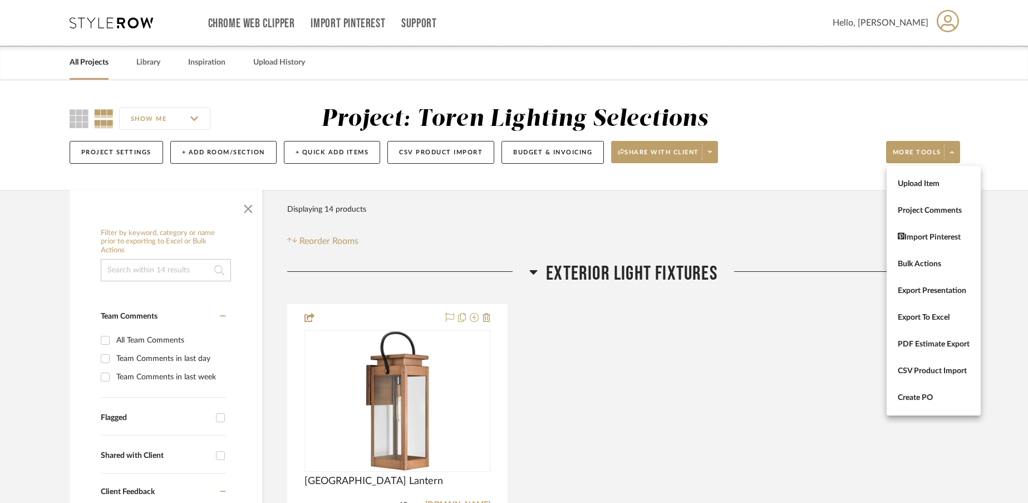
click at [832, 333] on div at bounding box center [514, 251] width 1028 height 503
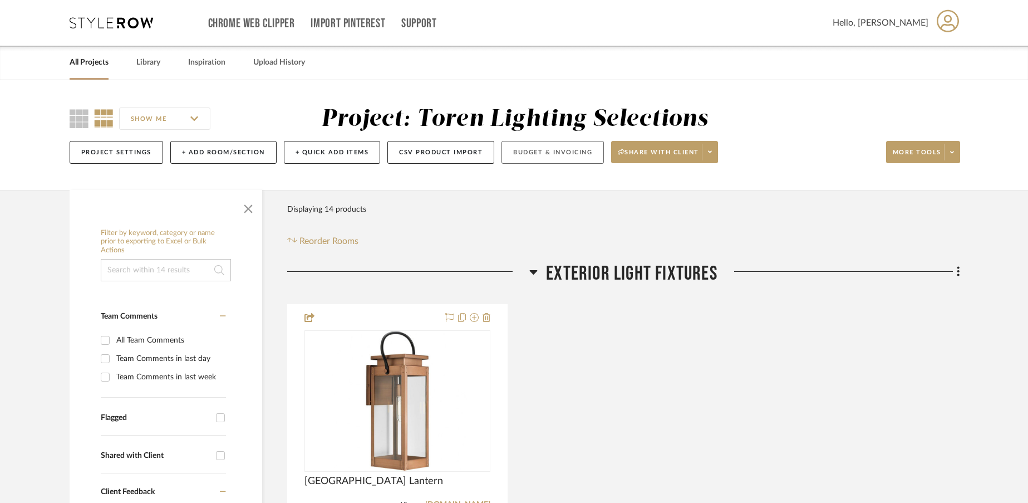
click at [553, 157] on button "Budget & Invoicing" at bounding box center [553, 152] width 102 height 23
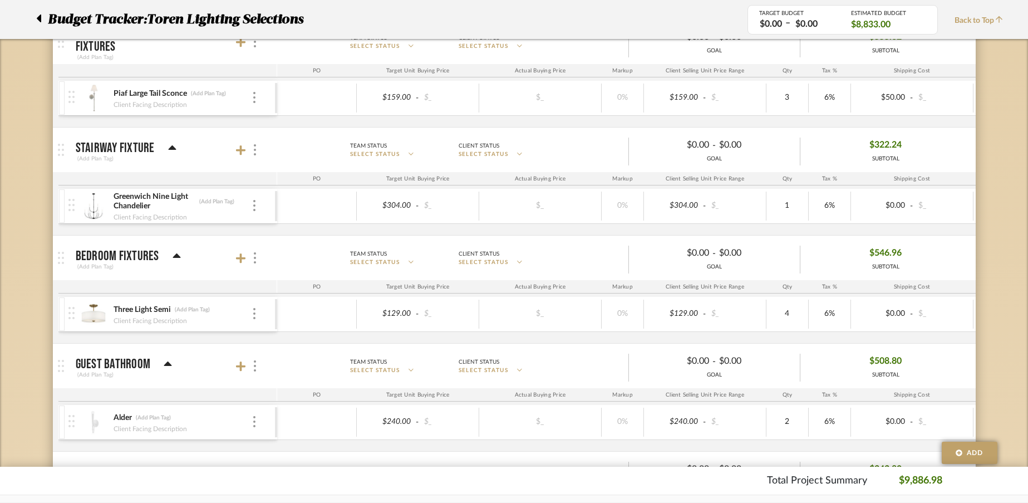
scroll to position [1028, 0]
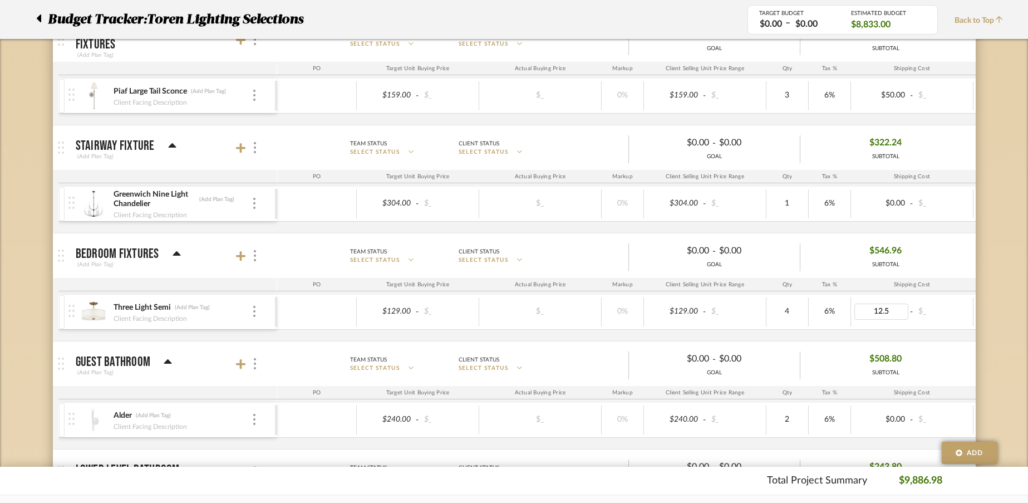
type input "12.50"
click at [866, 333] on div "Three Light Semi (Add Plan Tag) Client Facing Description $129.00 - $_ $_ 0% $1…" at bounding box center [633, 318] width 1151 height 46
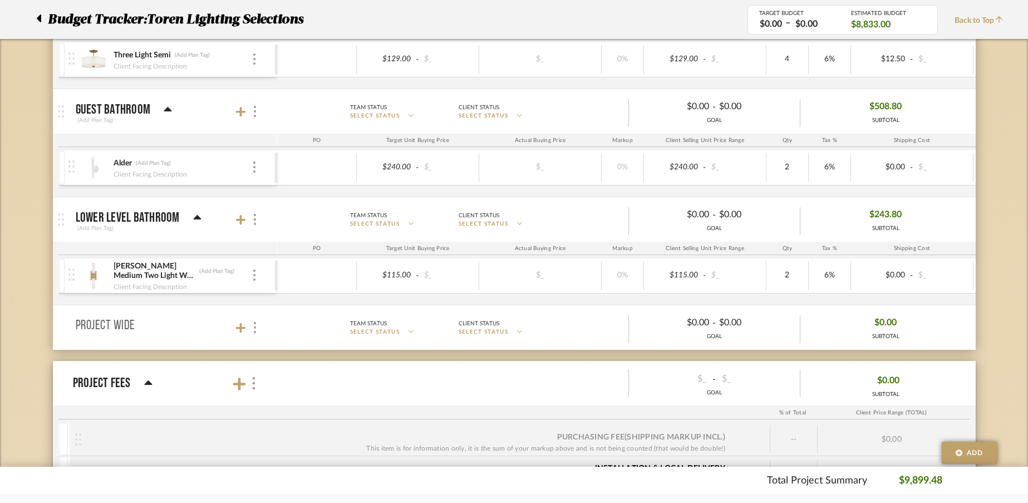
scroll to position [1279, 0]
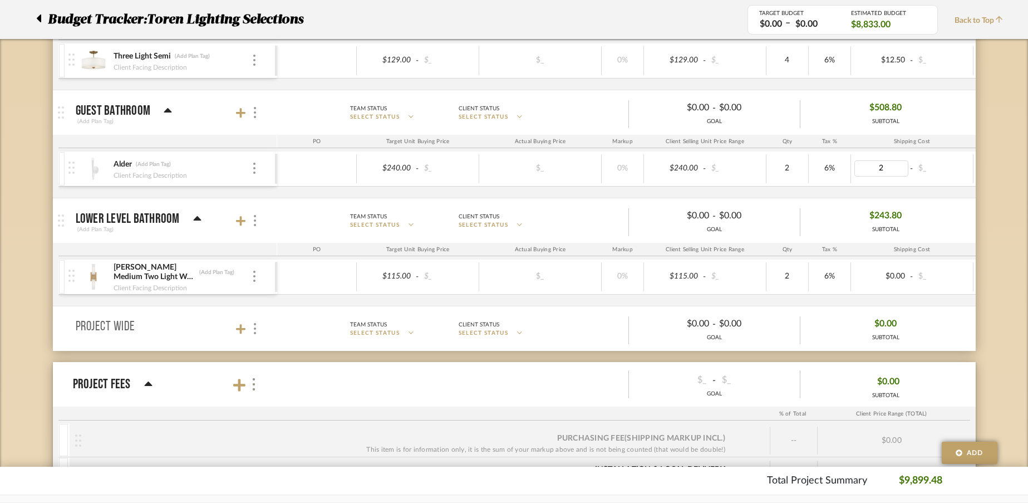
type input "24"
click at [847, 189] on div "Alder (Add Plan Tag) Client Facing Description $240.00 - $_ $_ 0% $240.00 - $_ …" at bounding box center [633, 174] width 1151 height 46
type input "23"
click at [864, 290] on div "$23.00 - $_" at bounding box center [912, 276] width 122 height 29
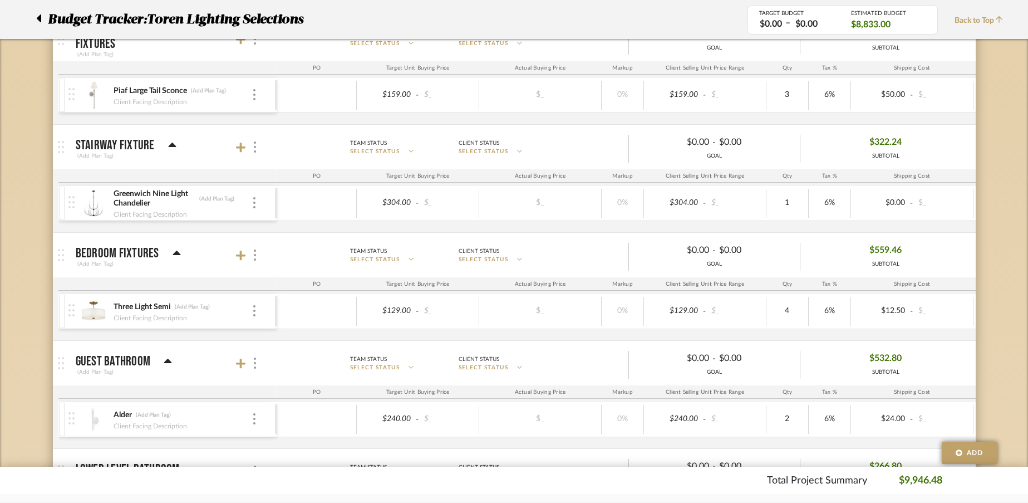
scroll to position [1026, 0]
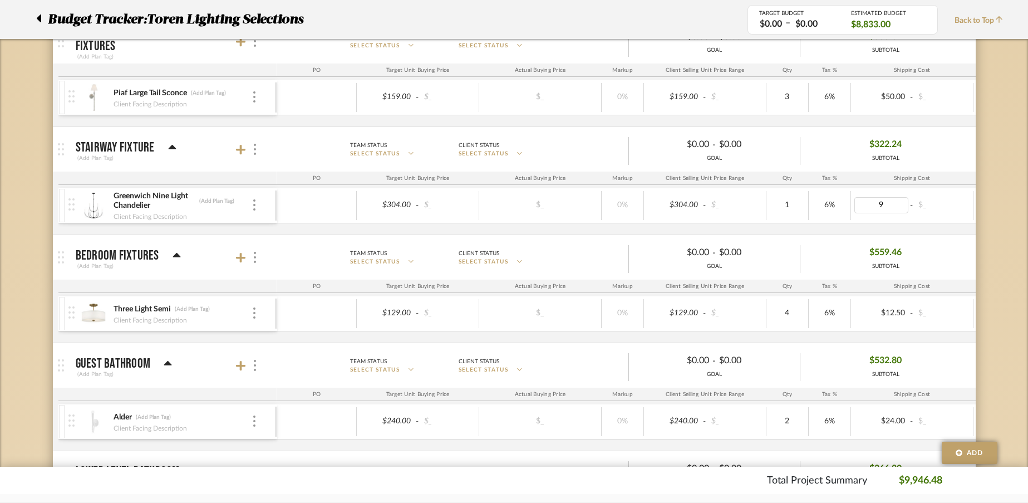
type input "98"
click at [891, 219] on div "$98.00 - $_" at bounding box center [912, 205] width 122 height 29
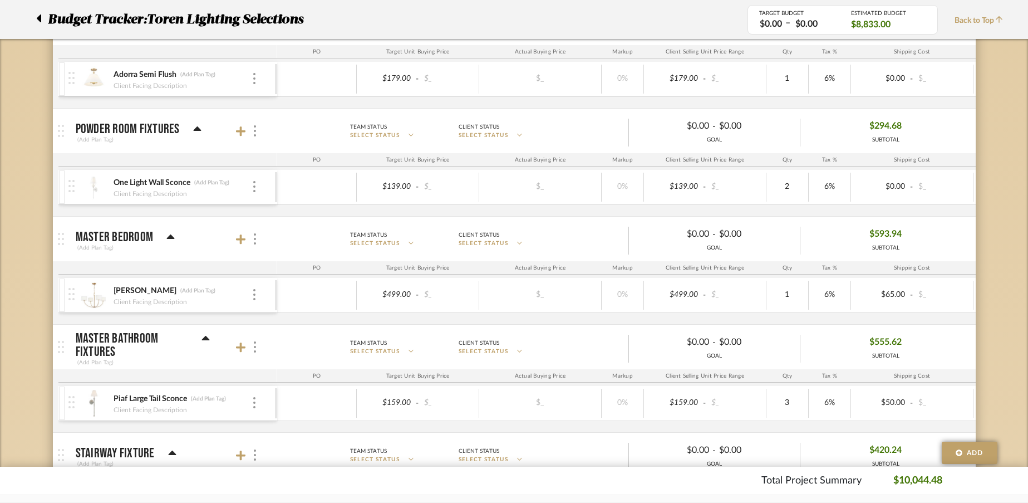
scroll to position [717, 0]
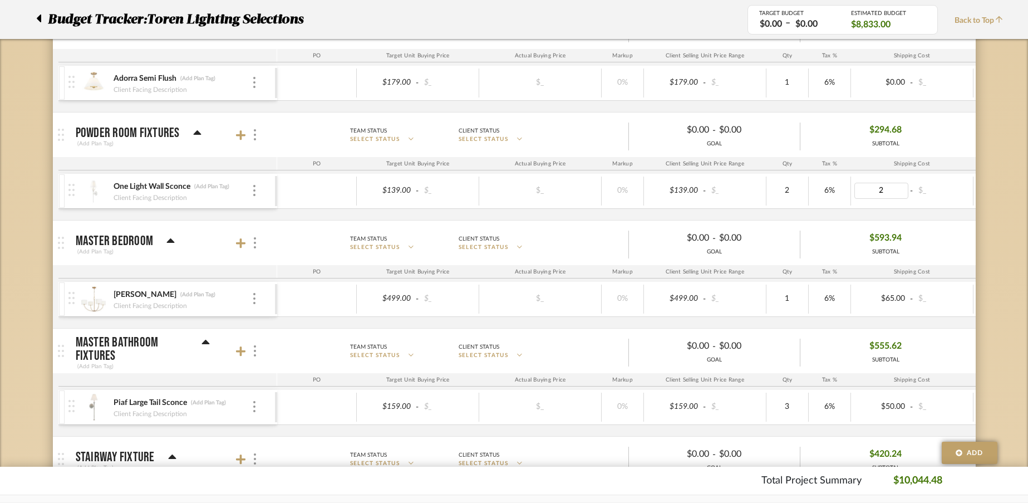
type input "25"
click at [897, 204] on div "$25.00 - $_" at bounding box center [912, 190] width 122 height 29
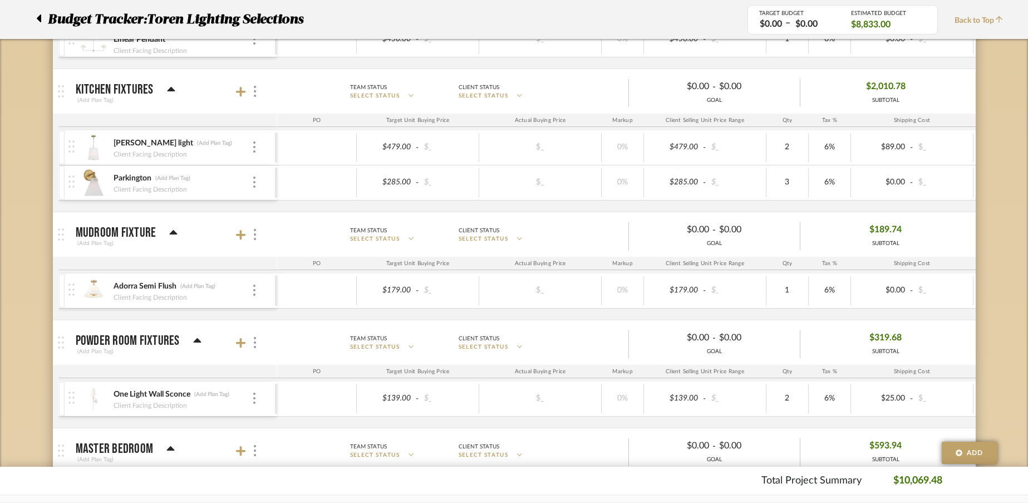
scroll to position [508, 0]
type input "65"
click at [900, 197] on div "$65.00 - $_" at bounding box center [912, 183] width 122 height 29
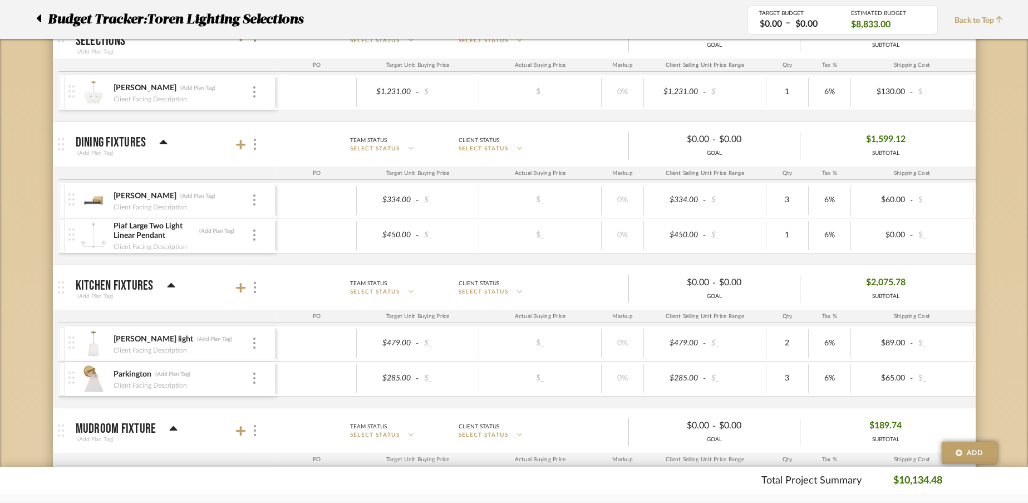
scroll to position [312, 0]
type input "87"
click at [942, 261] on div "Regis Sconce (Add Plan Tag) Client Facing Description $334.00 - $_ $_ 0% $334.0…" at bounding box center [633, 224] width 1151 height 81
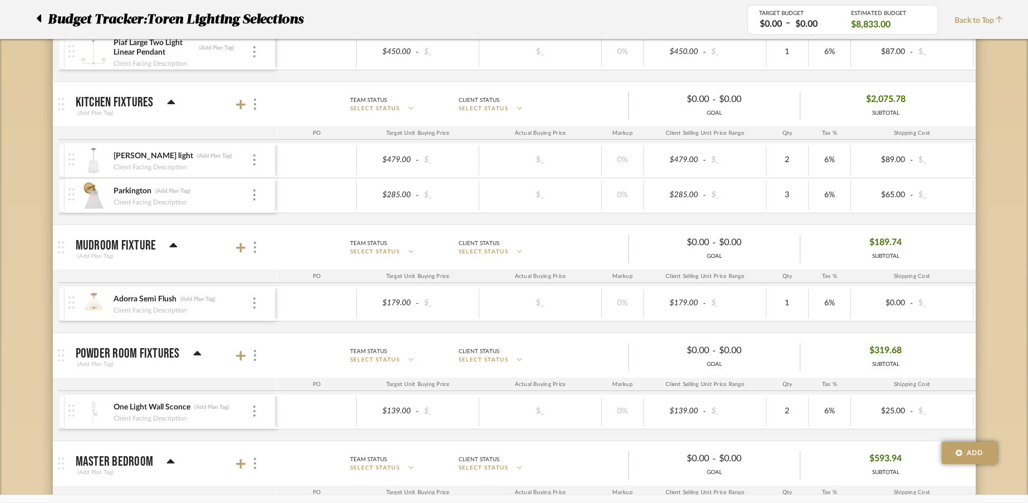
scroll to position [0, 0]
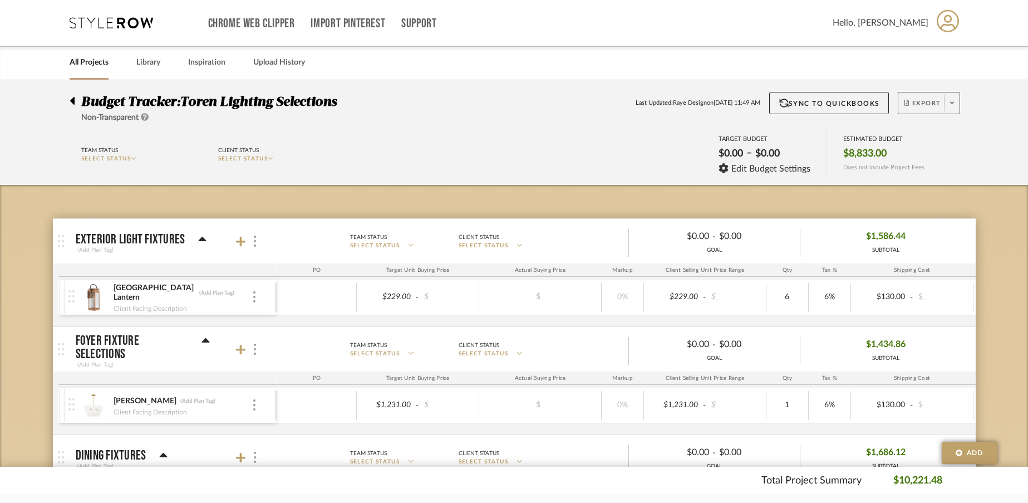
click at [955, 107] on span at bounding box center [952, 103] width 16 height 17
click at [935, 138] on span "Export PDF" at bounding box center [949, 134] width 84 height 9
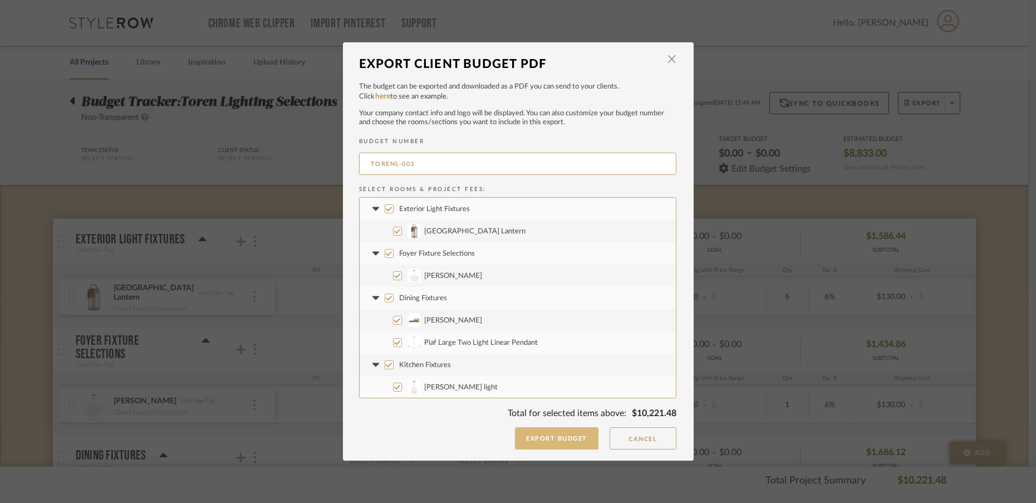
click at [544, 438] on button "Export Budget" at bounding box center [557, 438] width 84 height 22
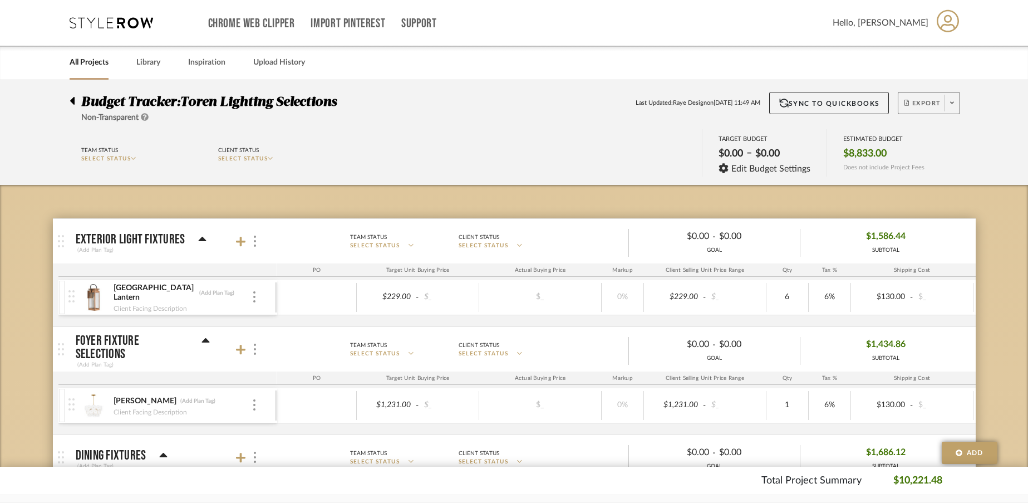
click at [953, 103] on icon at bounding box center [952, 103] width 4 height 2
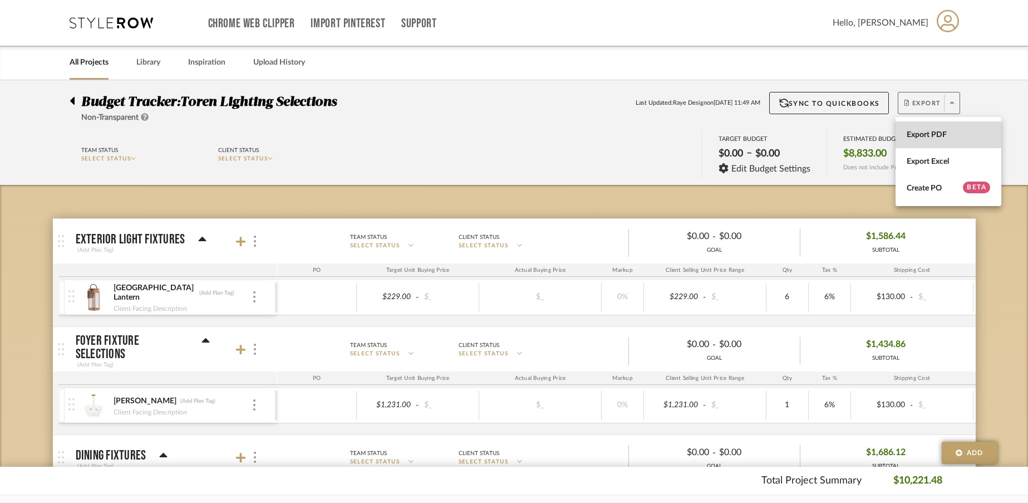
click at [933, 140] on button "Export PDF" at bounding box center [949, 134] width 106 height 27
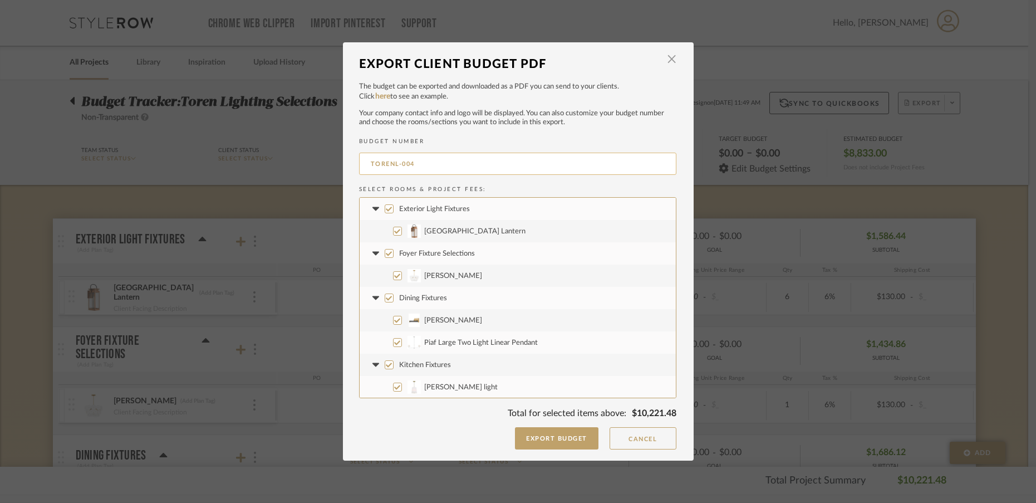
click at [429, 166] on input "TORENL-004" at bounding box center [517, 164] width 317 height 22
click at [366, 163] on input "TORENL-004" at bounding box center [517, 164] width 317 height 22
type input "9.10 TORENL-004"
click at [554, 440] on button "Export Budget" at bounding box center [557, 438] width 84 height 22
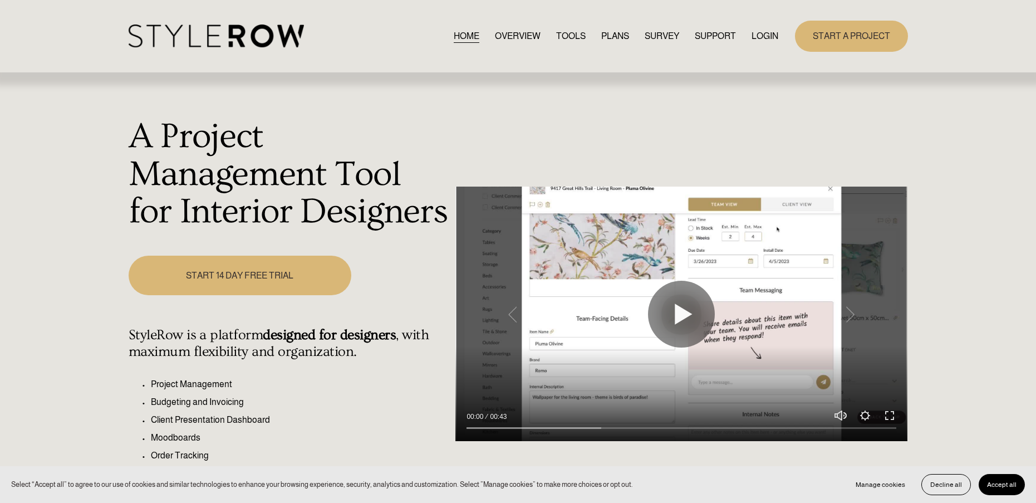
click at [760, 30] on link "LOGIN" at bounding box center [765, 35] width 27 height 15
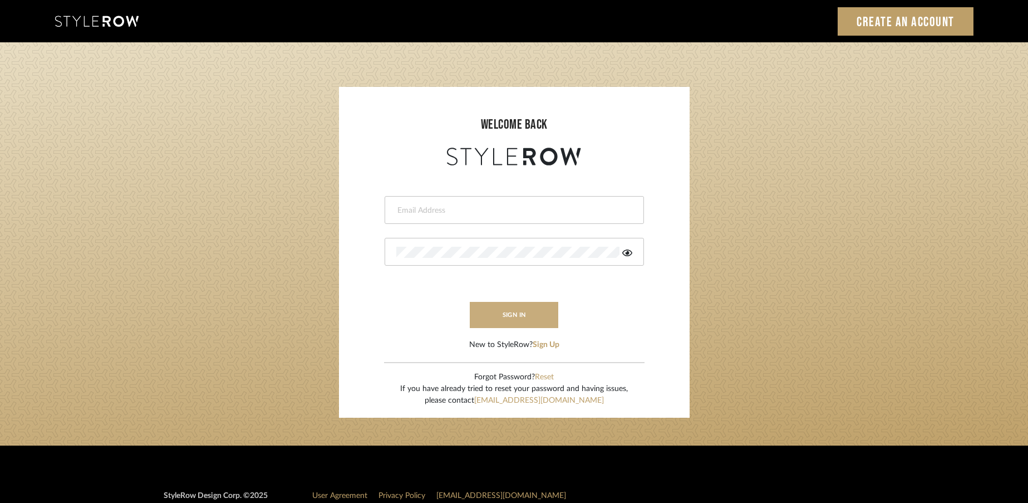
type input "rayeinteriordesign@gmail.com"
click at [503, 316] on button "sign in" at bounding box center [514, 315] width 89 height 26
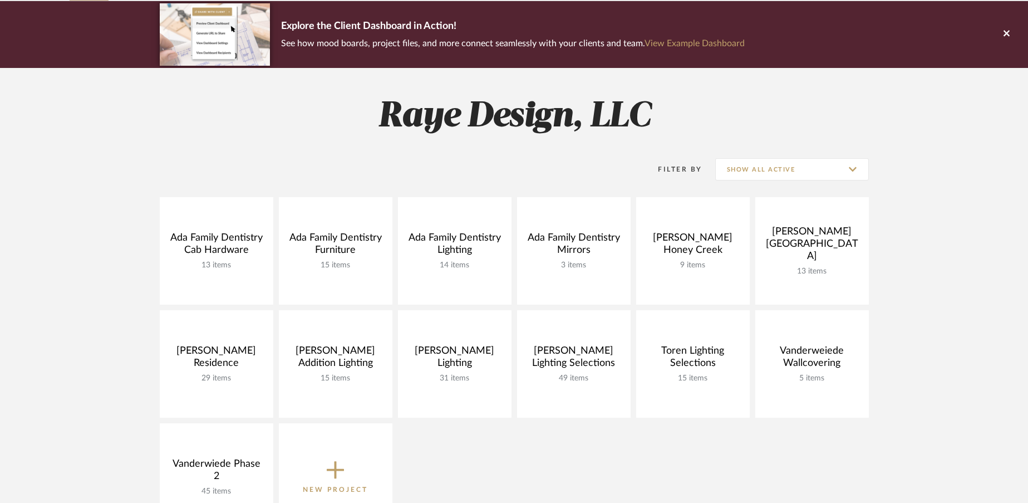
scroll to position [86, 0]
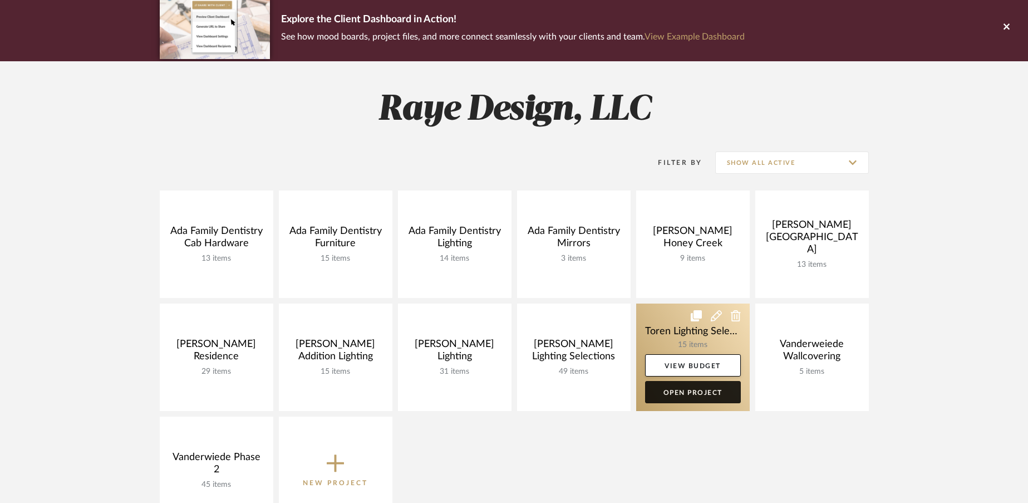
click at [688, 393] on link "Open Project" at bounding box center [693, 392] width 96 height 22
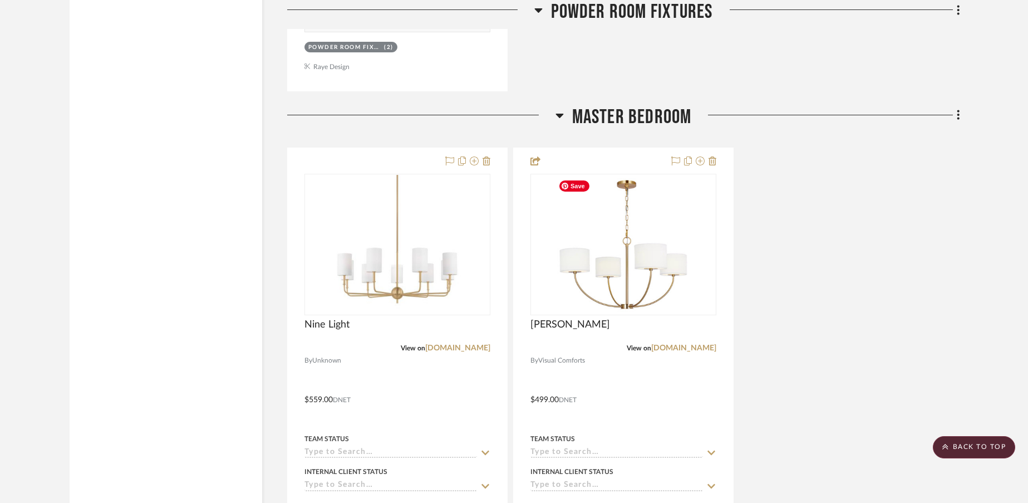
scroll to position [3425, 0]
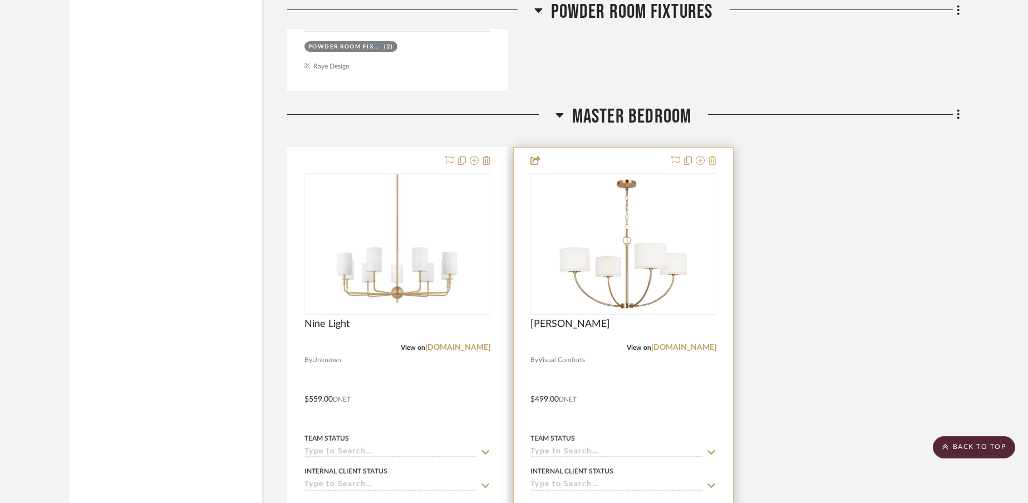
click at [716, 159] on icon at bounding box center [713, 160] width 8 height 9
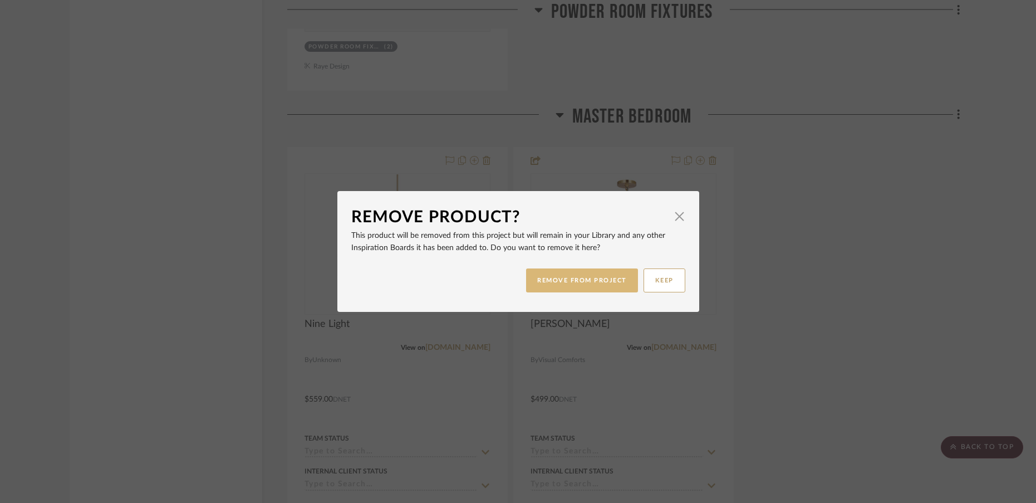
click at [597, 281] on button "REMOVE FROM PROJECT" at bounding box center [582, 280] width 112 height 24
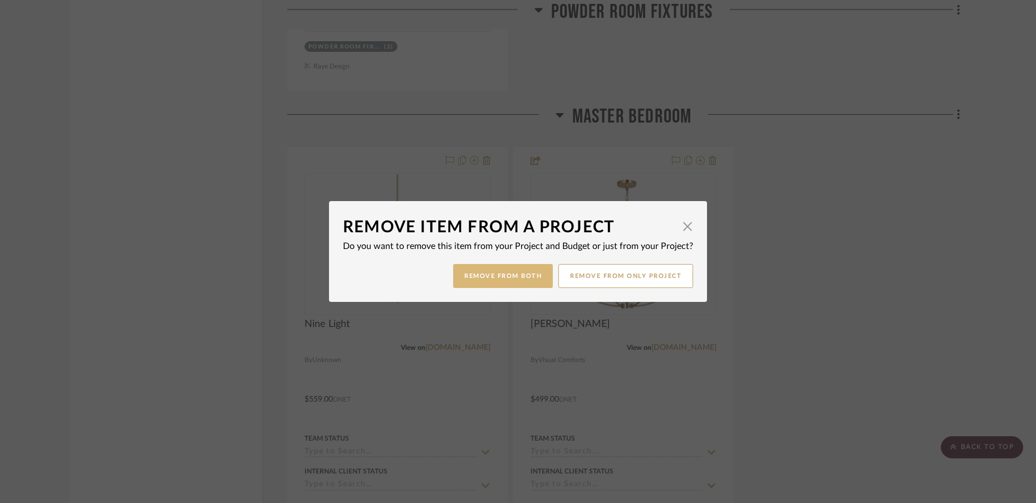
click at [510, 279] on button "Remove from Both" at bounding box center [503, 276] width 100 height 24
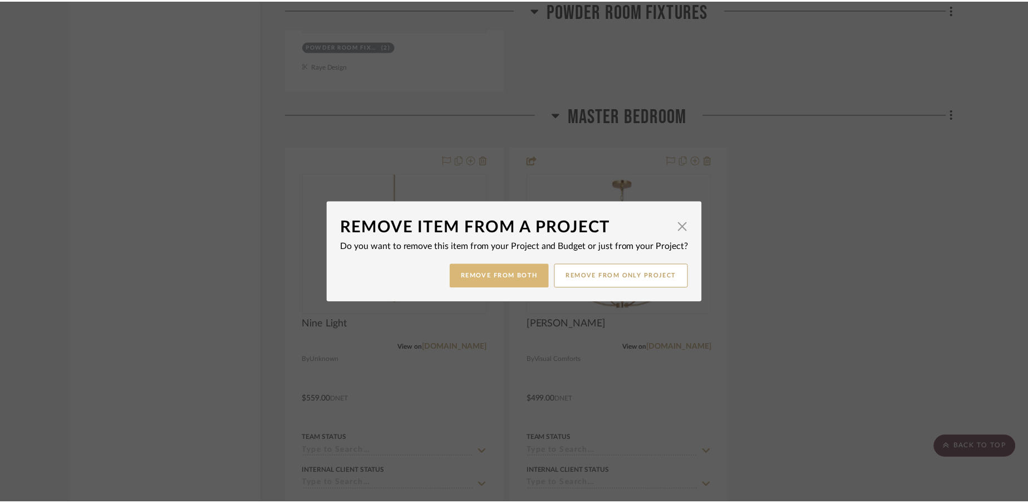
scroll to position [3425, 0]
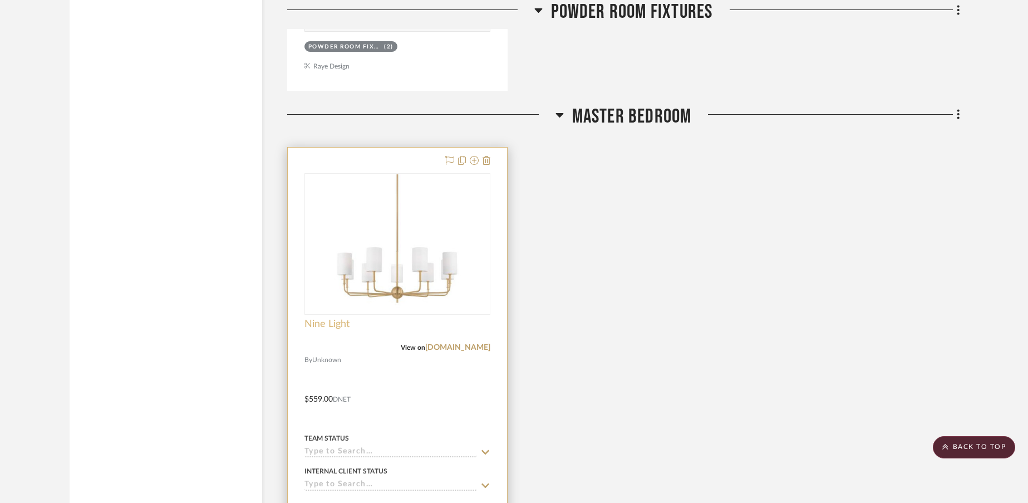
click at [332, 323] on span "Nine Light" at bounding box center [327, 324] width 45 height 12
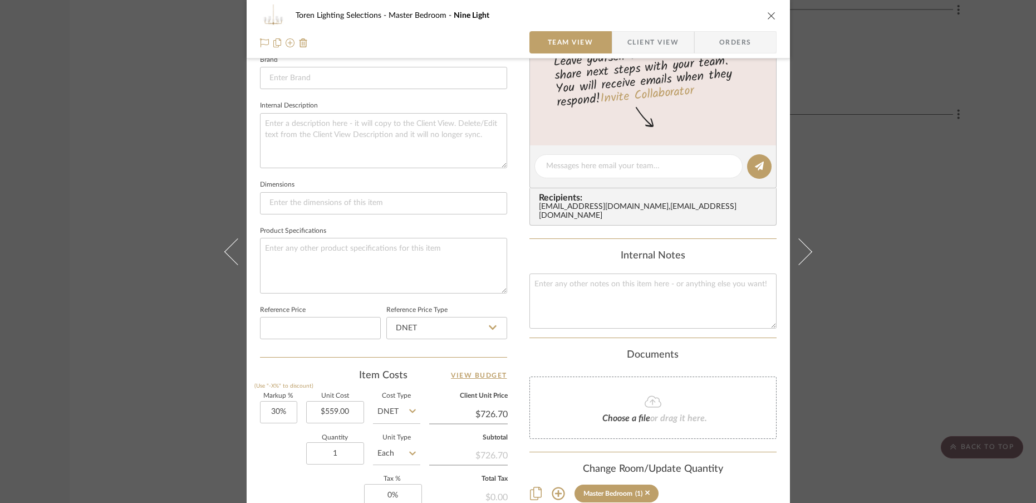
scroll to position [372, 0]
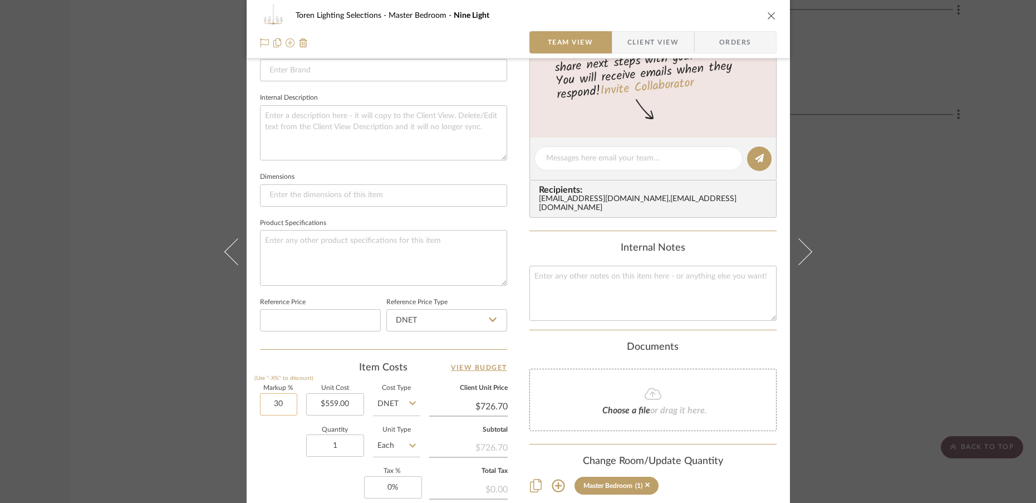
click at [288, 405] on input "30" at bounding box center [278, 404] width 37 height 22
type input "0%"
click at [288, 448] on div "Quantity 1 Unit Type Each" at bounding box center [340, 447] width 160 height 40
click at [345, 449] on input "1" at bounding box center [335, 445] width 58 height 22
click at [286, 471] on div "Markup % (Use "-X%" to discount) 0% Unit Cost $559.00 Cost Type DNET Client Uni…" at bounding box center [383, 466] width 247 height 163
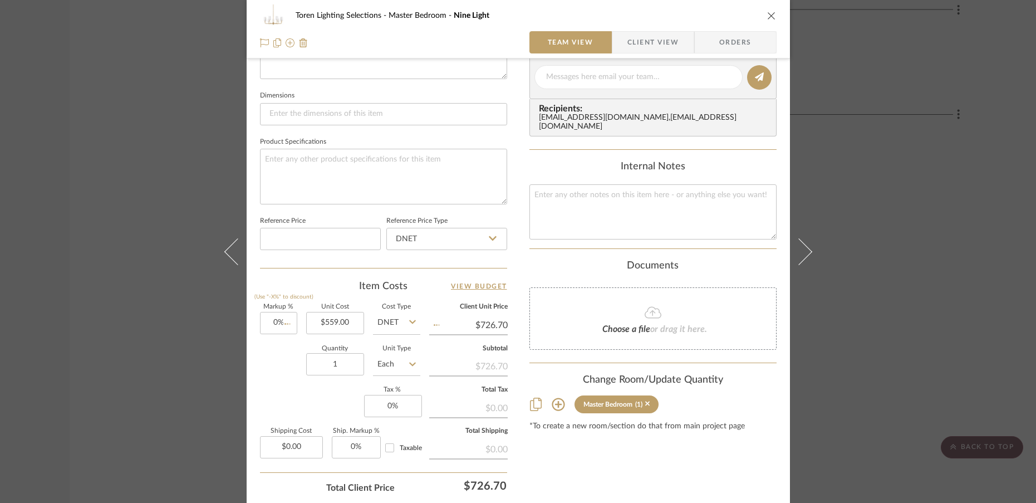
scroll to position [453, 0]
click at [399, 408] on input "0" at bounding box center [393, 406] width 58 height 22
type input "6%"
click at [319, 404] on div "Markup % (Use "-X%" to discount) 0% Unit Cost $559.00 Cost Type DNET Client Uni…" at bounding box center [383, 386] width 247 height 163
type input "0.00"
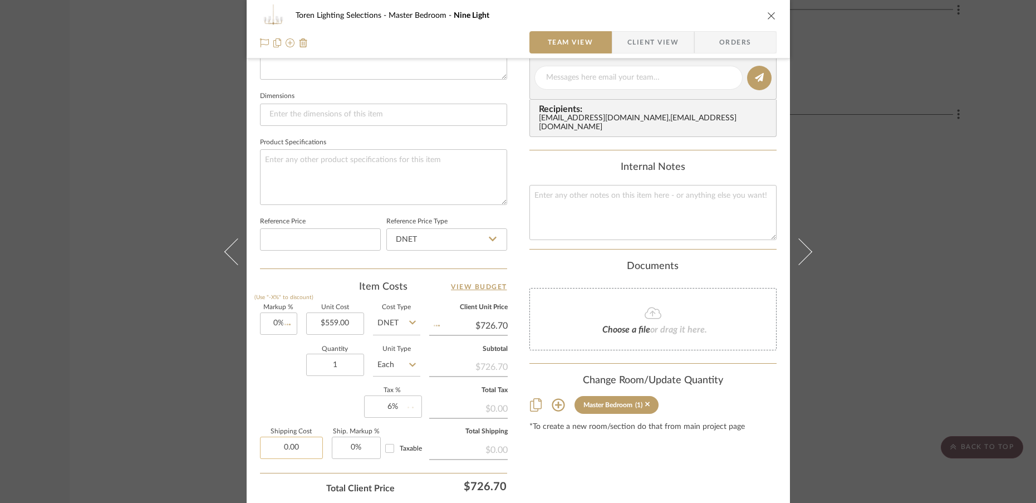
click at [306, 449] on input "0.00" at bounding box center [291, 447] width 63 height 22
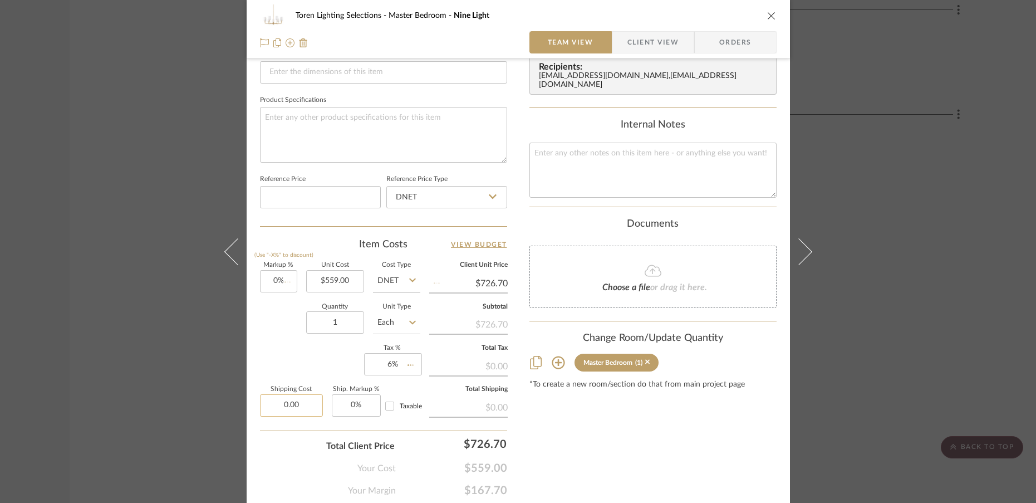
scroll to position [502, 0]
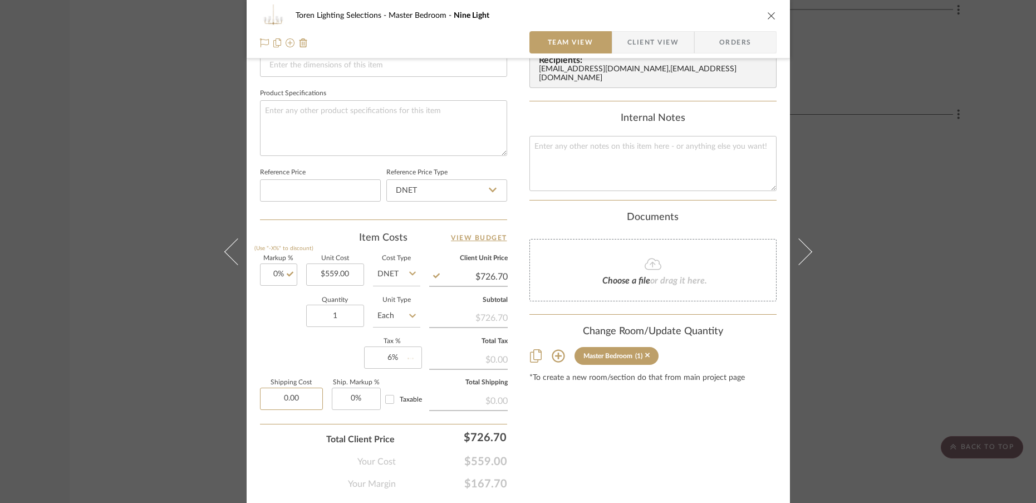
type input "$559.00"
type input "$78.00"
click at [280, 455] on div "Your Cost $592.54" at bounding box center [383, 457] width 247 height 22
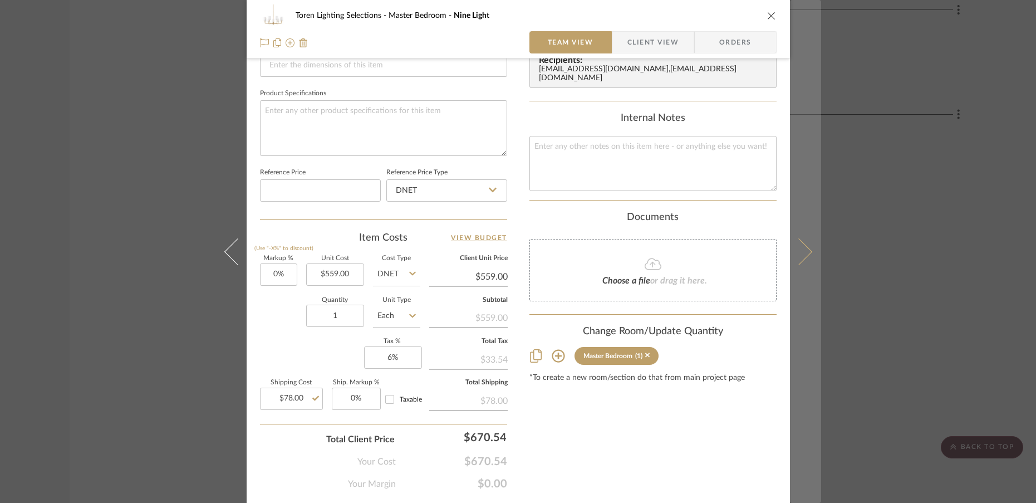
click at [804, 254] on icon at bounding box center [798, 251] width 27 height 27
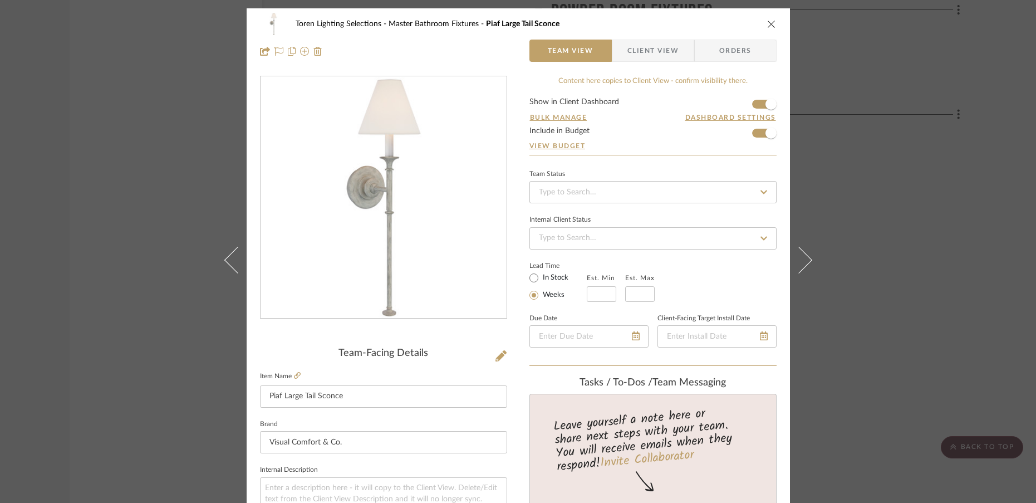
click at [836, 121] on div "Toren Lighting Selections Master Bathroom Fixtures Piaf Large Tail Sconce Team …" at bounding box center [518, 251] width 1036 height 503
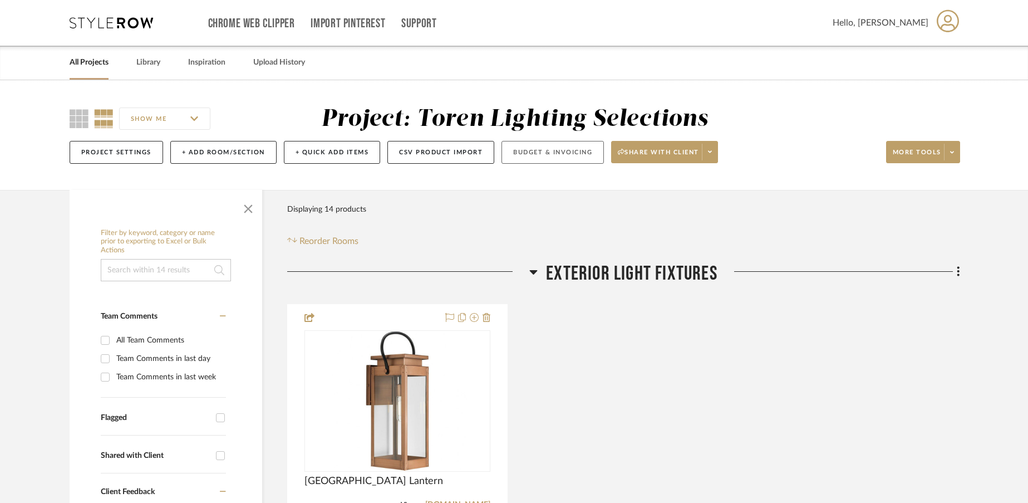
click at [557, 149] on button "Budget & Invoicing" at bounding box center [553, 152] width 102 height 23
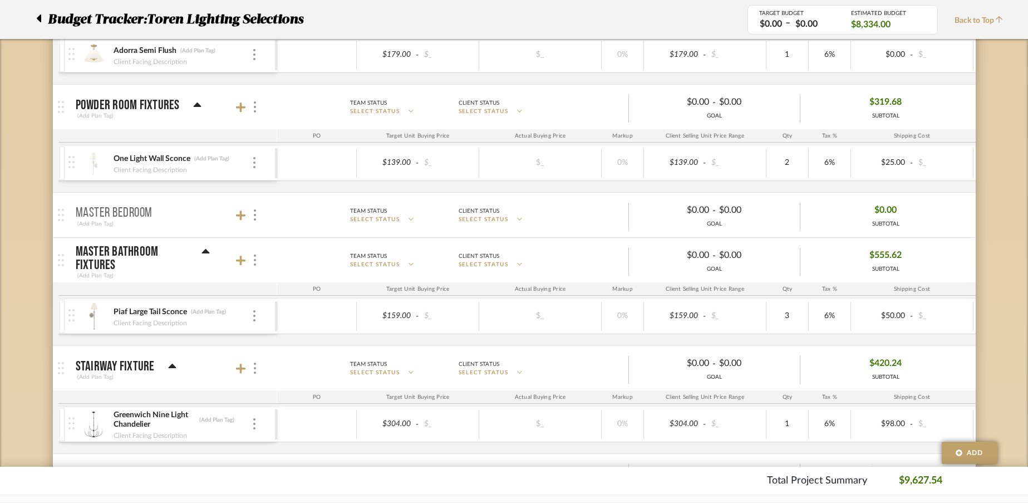
scroll to position [721, 0]
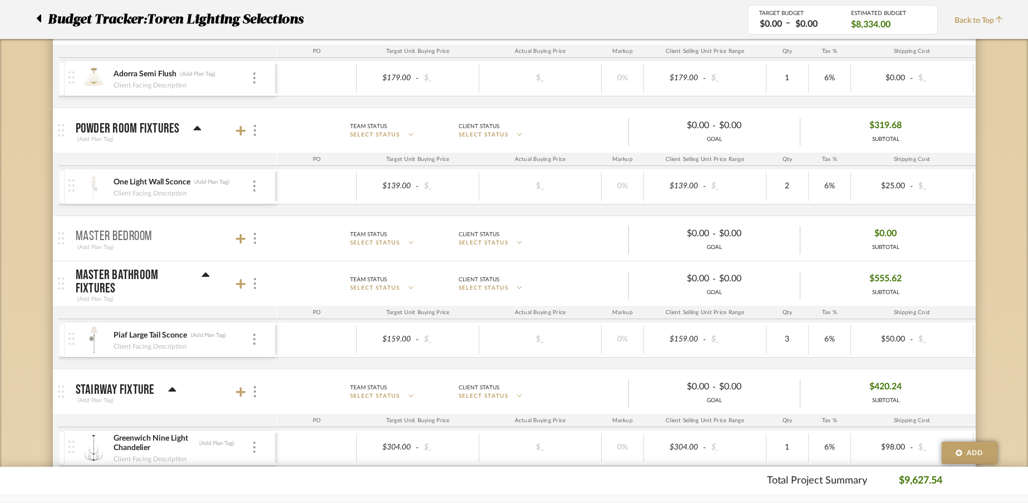
click at [126, 236] on p "Master Bedroom" at bounding box center [114, 236] width 77 height 13
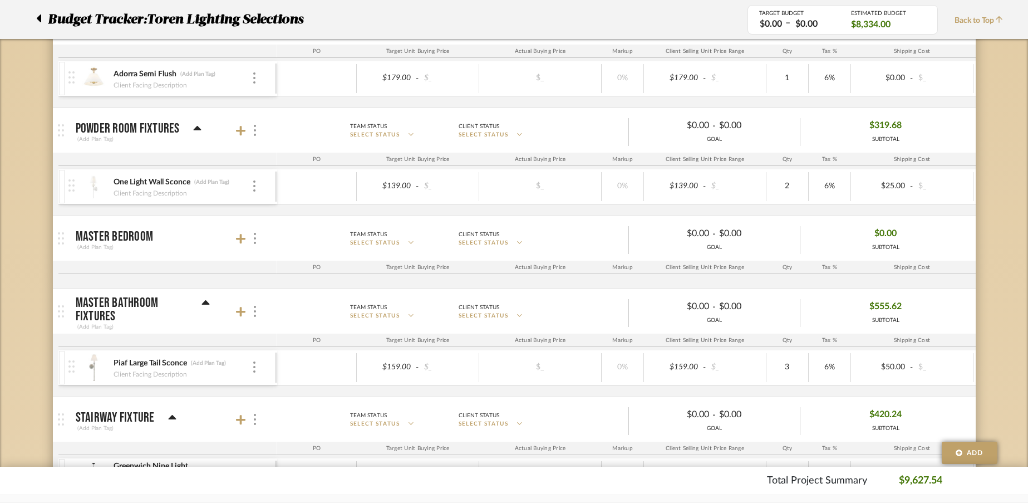
click at [42, 19] on div at bounding box center [42, 19] width 12 height 20
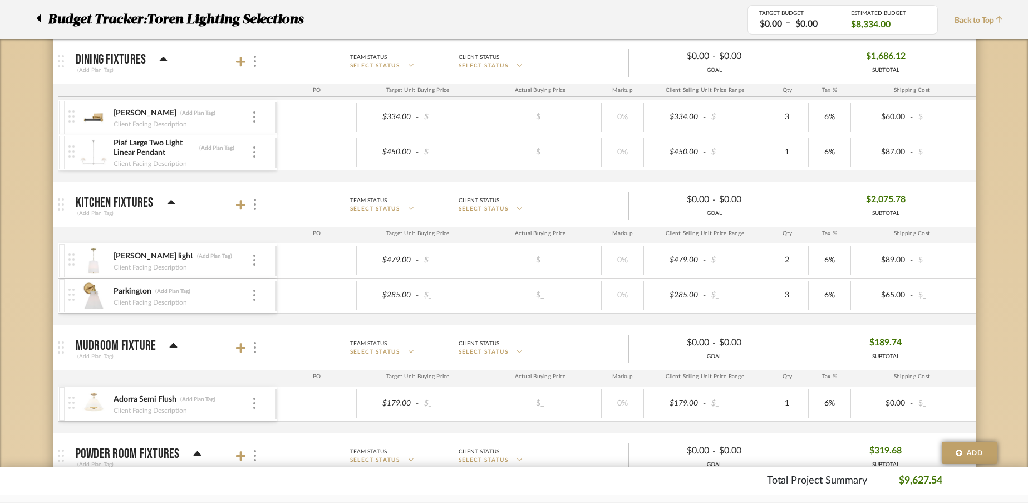
scroll to position [0, 0]
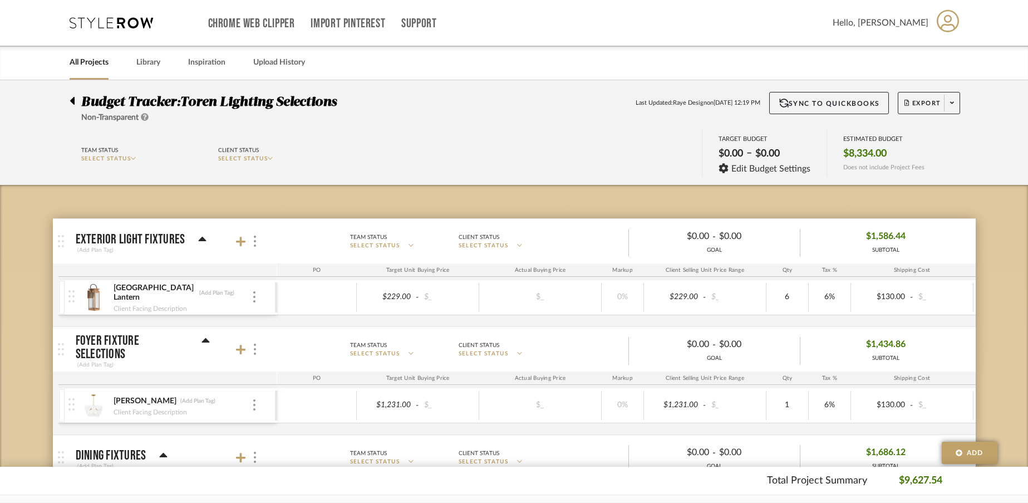
click at [83, 62] on link "All Projects" at bounding box center [89, 62] width 39 height 15
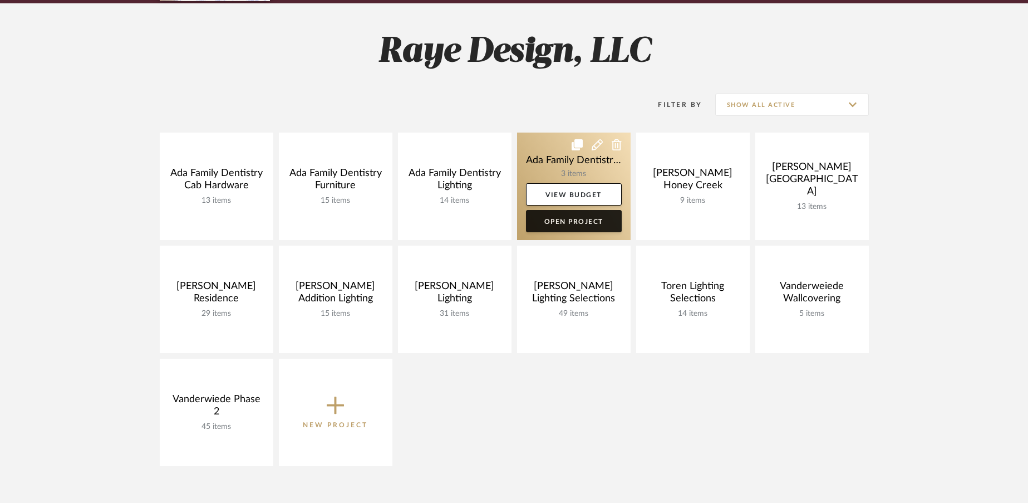
scroll to position [146, 0]
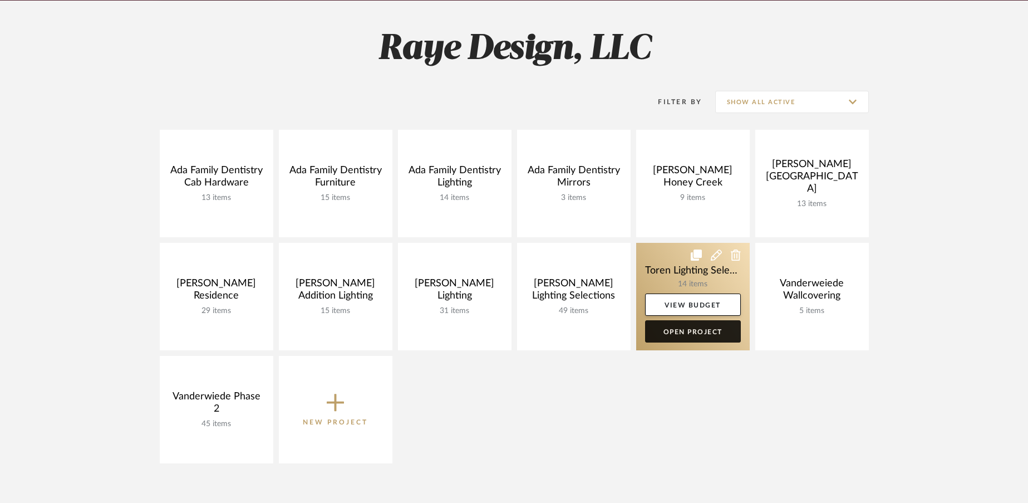
click at [678, 335] on link "Open Project" at bounding box center [693, 331] width 96 height 22
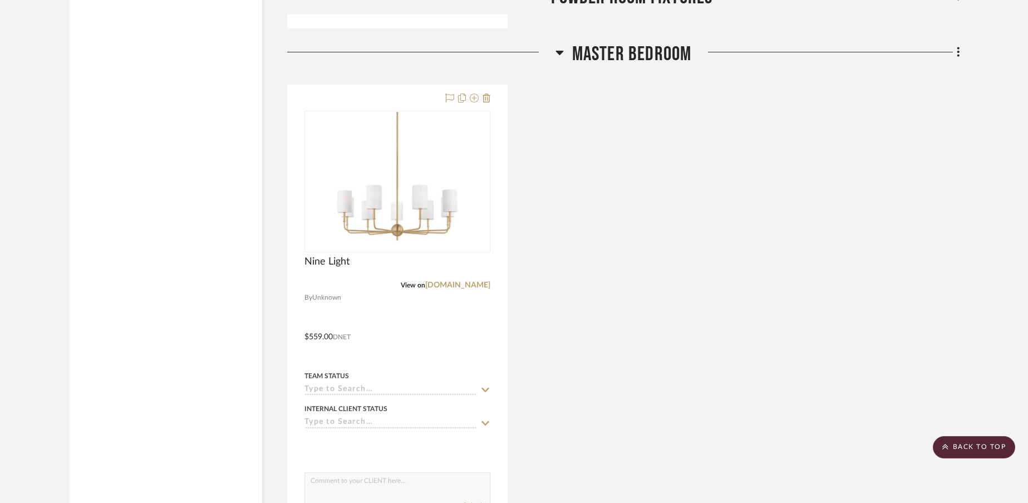
scroll to position [3474, 0]
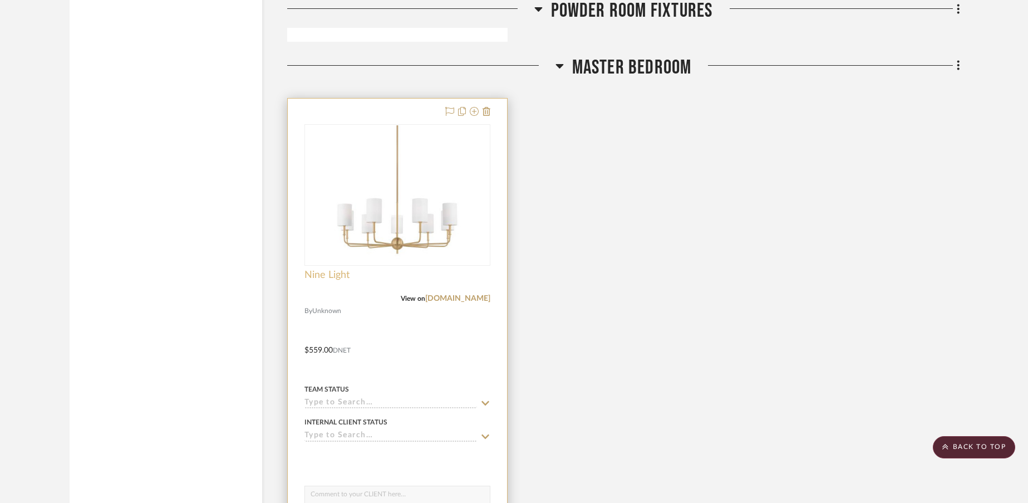
click at [327, 276] on span "Nine Light" at bounding box center [327, 275] width 45 height 12
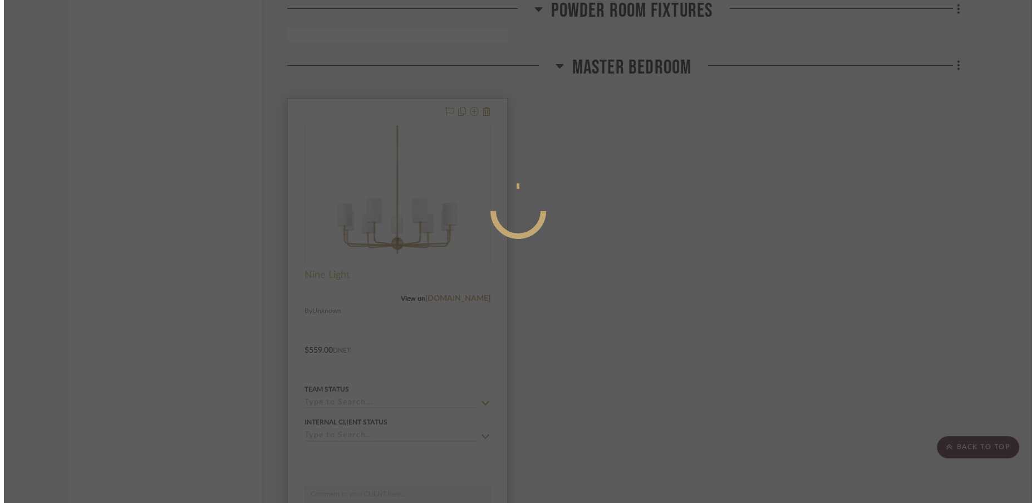
scroll to position [0, 0]
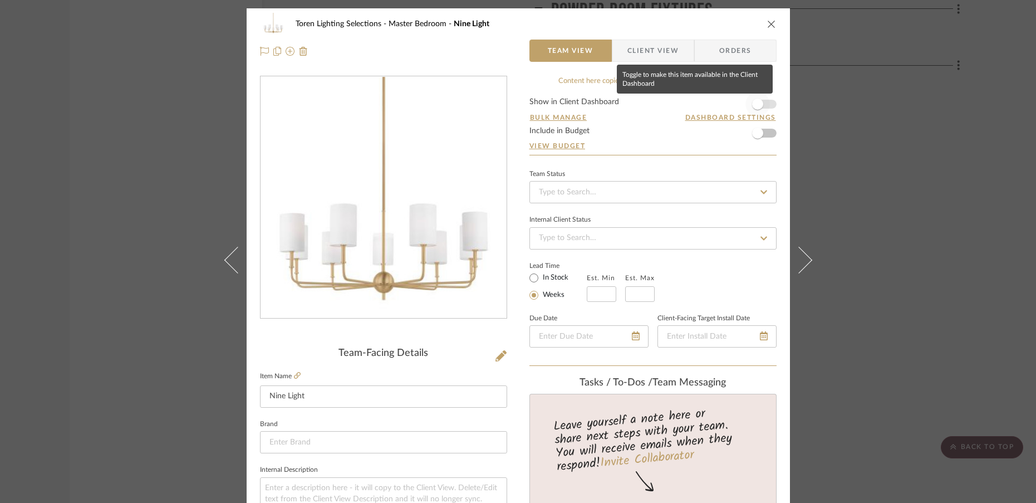
click at [752, 105] on span "button" at bounding box center [757, 104] width 11 height 11
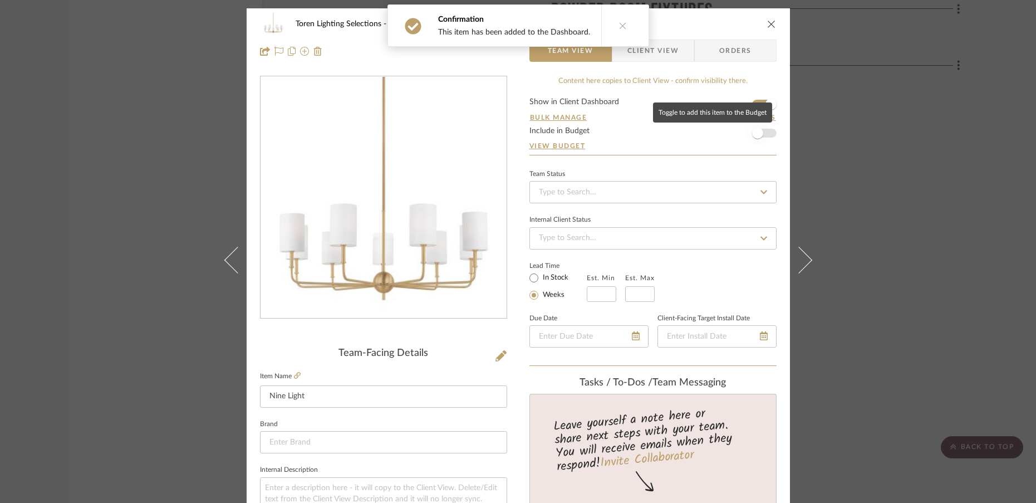
click at [753, 128] on span "button" at bounding box center [757, 132] width 11 height 11
click at [769, 25] on icon "close" at bounding box center [771, 23] width 9 height 9
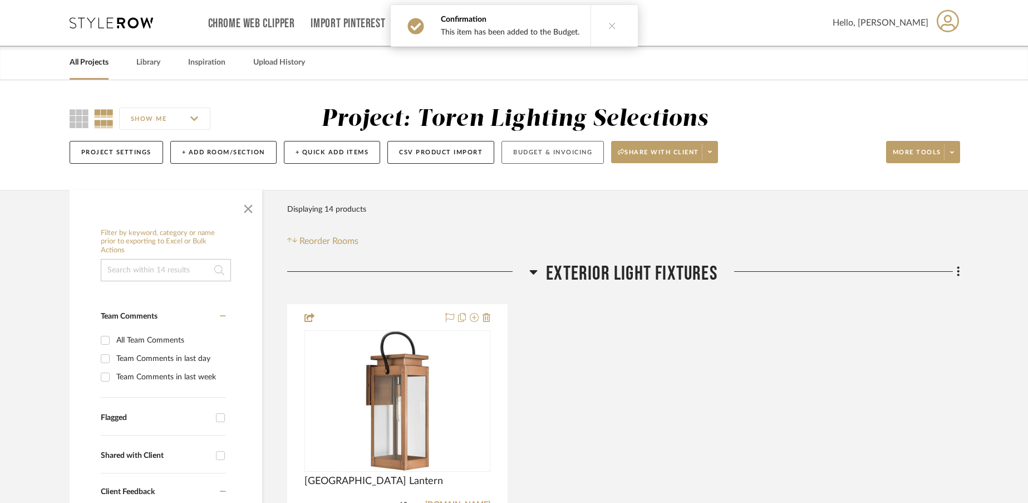
click at [528, 161] on button "Budget & Invoicing" at bounding box center [553, 152] width 102 height 23
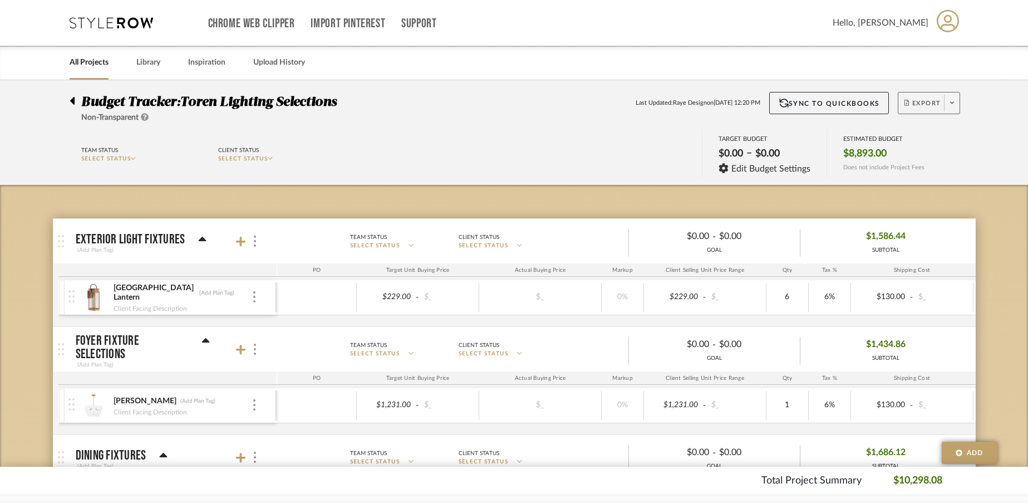
click at [950, 109] on span at bounding box center [952, 103] width 16 height 17
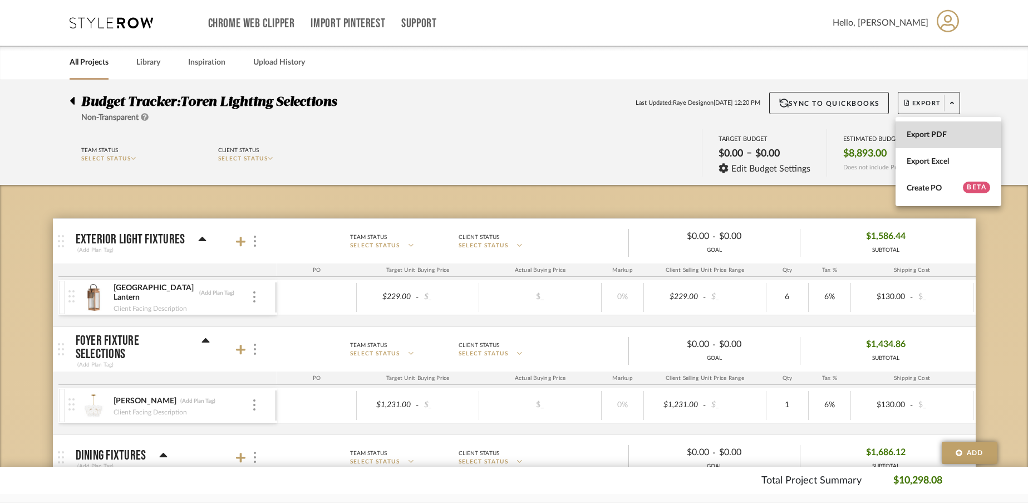
click at [931, 135] on span "Export PDF" at bounding box center [949, 134] width 84 height 9
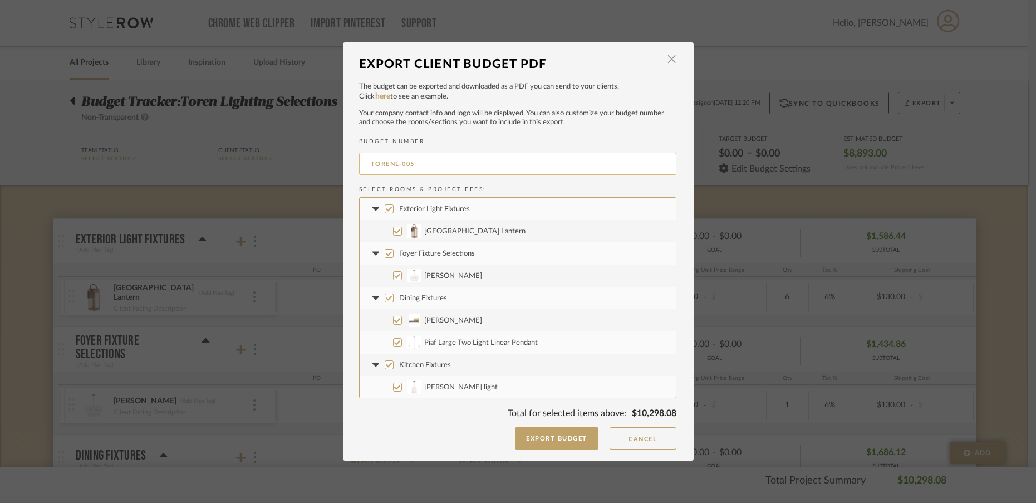
click at [366, 164] on input "TORENL-005" at bounding box center [517, 164] width 317 height 22
type input "9.10 Revised TORENL-005"
click at [532, 439] on button "Export Budget" at bounding box center [557, 438] width 84 height 22
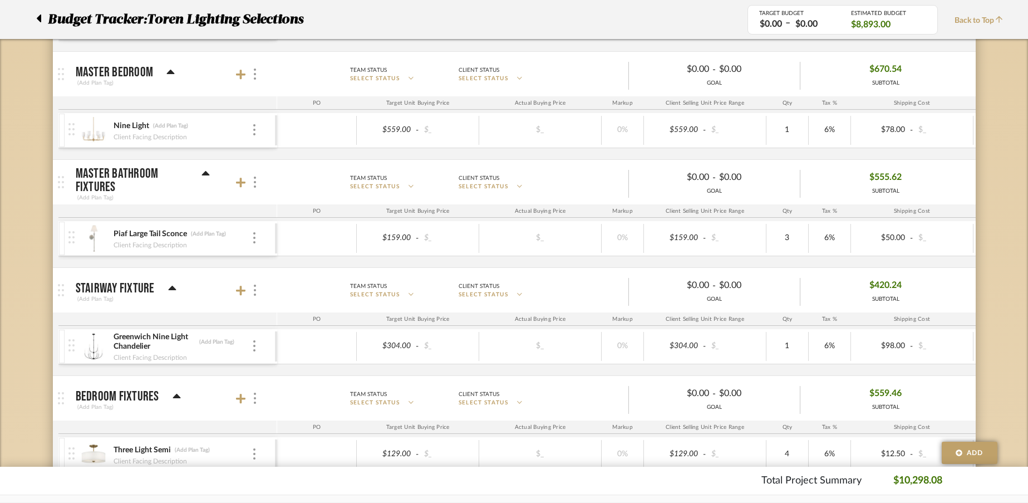
scroll to position [1526, 0]
